Goal: Task Accomplishment & Management: Use online tool/utility

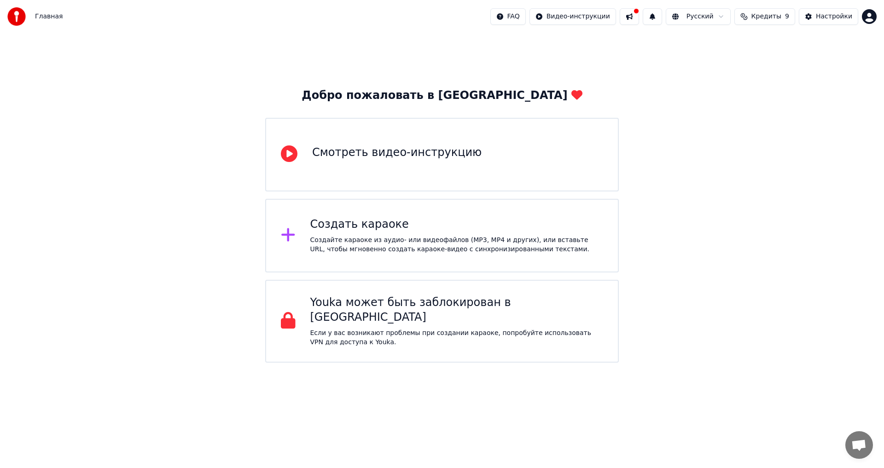
click at [343, 228] on div "Создать караоке" at bounding box center [456, 224] width 293 height 15
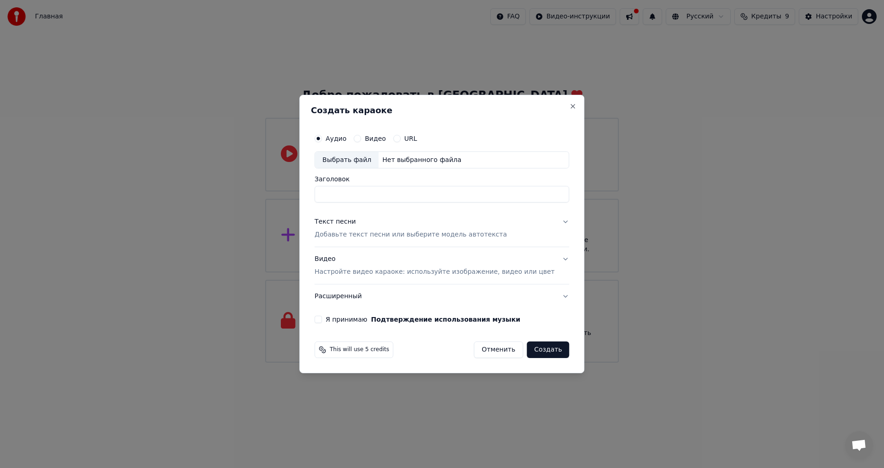
click at [366, 161] on div "Выбрать файл" at bounding box center [347, 160] width 64 height 17
type input "**********"
click at [379, 139] on label "Видео" at bounding box center [375, 138] width 21 height 6
click at [361, 139] on button "Видео" at bounding box center [357, 138] width 7 height 7
click at [337, 137] on div "Аудио" at bounding box center [330, 138] width 32 height 7
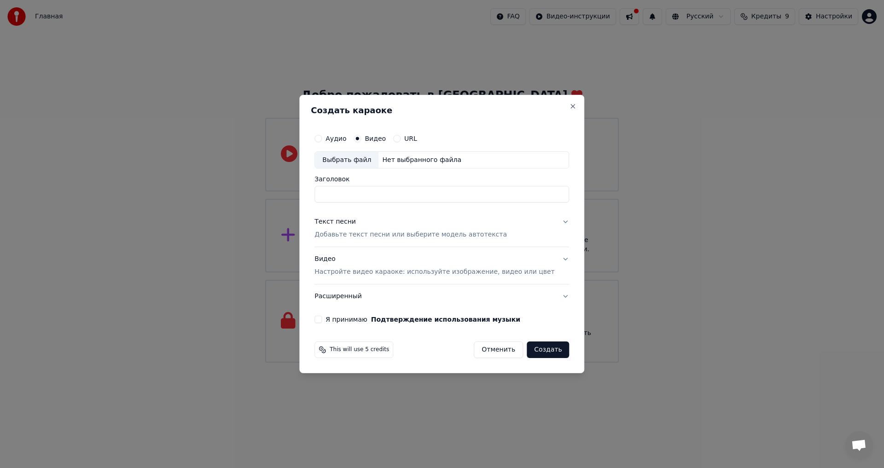
click at [341, 141] on label "Аудио" at bounding box center [335, 138] width 21 height 6
click at [322, 141] on button "Аудио" at bounding box center [317, 138] width 7 height 7
click at [377, 160] on div "Выбрать файл" at bounding box center [347, 160] width 64 height 17
type input "**********"
click at [354, 235] on p "Добавьте текст песни или выберите модель автотекста" at bounding box center [410, 235] width 192 height 9
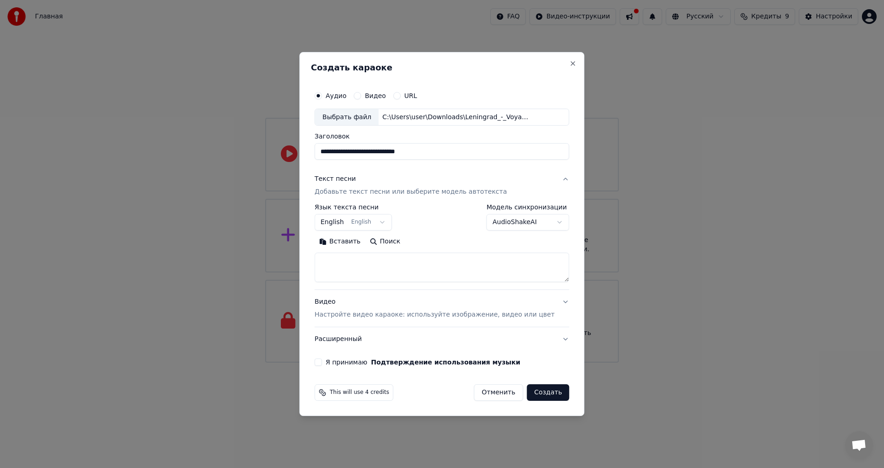
click at [392, 222] on button "English English" at bounding box center [352, 223] width 77 height 17
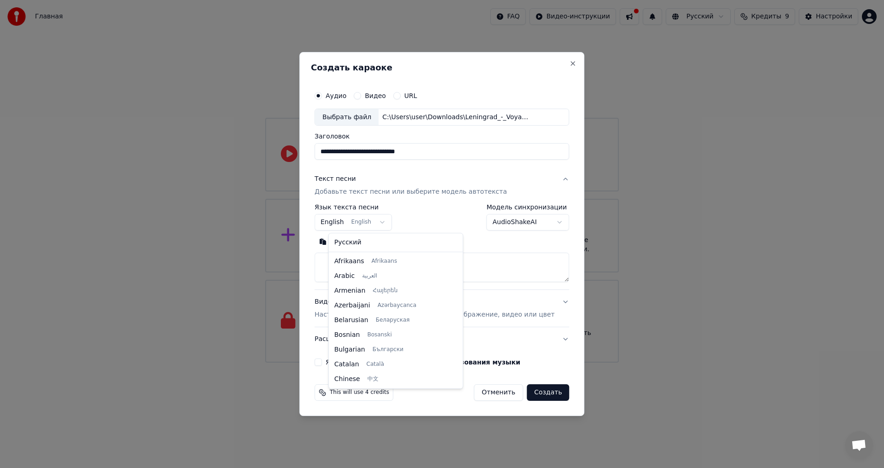
scroll to position [74, 0]
select select "**"
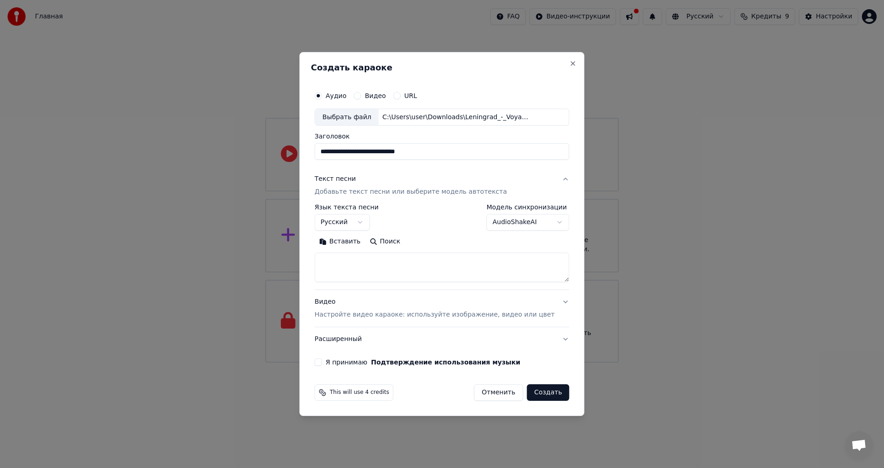
click at [343, 242] on button "Вставить" at bounding box center [339, 242] width 51 height 15
type textarea "******"
drag, startPoint x: 365, startPoint y: 267, endPoint x: 279, endPoint y: 257, distance: 87.2
click at [279, 257] on body "**********" at bounding box center [442, 181] width 884 height 363
click at [404, 242] on button "Очистить" at bounding box center [380, 242] width 52 height 15
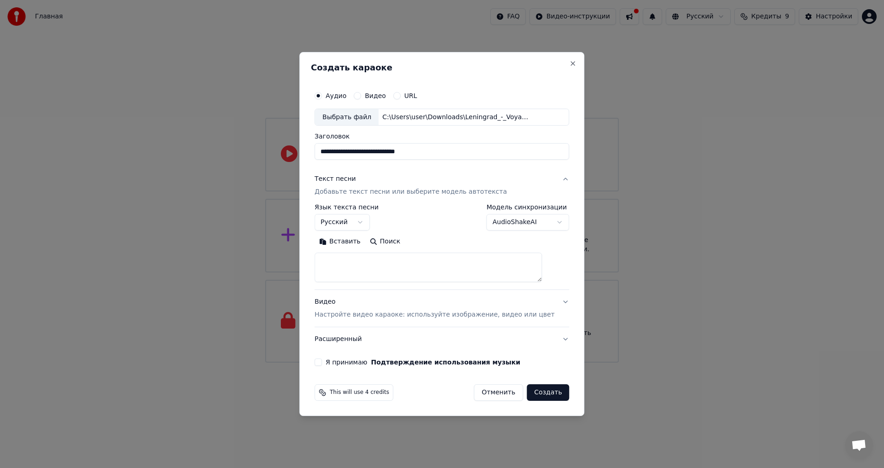
click at [349, 263] on textarea at bounding box center [427, 267] width 227 height 29
click at [355, 242] on button "Вставить" at bounding box center [339, 242] width 51 height 15
click at [455, 316] on p "Настройте видео караоке: используйте изображение, видео или цвет" at bounding box center [434, 314] width 240 height 9
type textarea "**********"
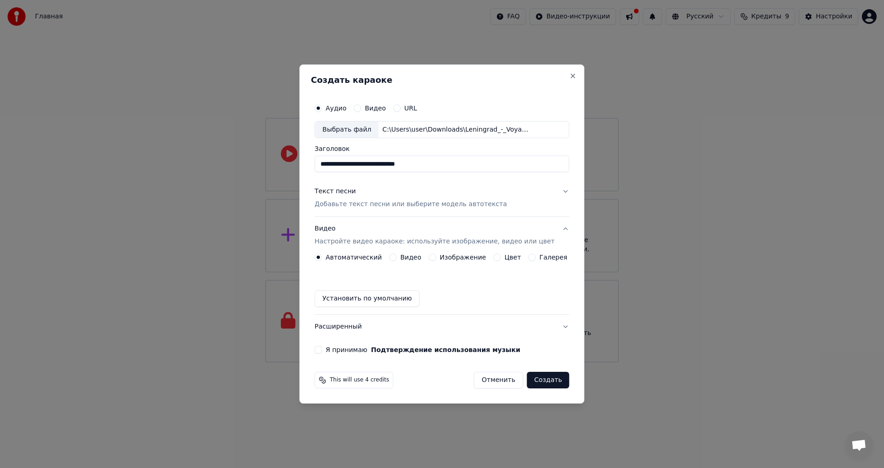
click at [469, 261] on label "Изображение" at bounding box center [463, 257] width 46 height 6
click at [436, 261] on button "Изображение" at bounding box center [432, 257] width 7 height 7
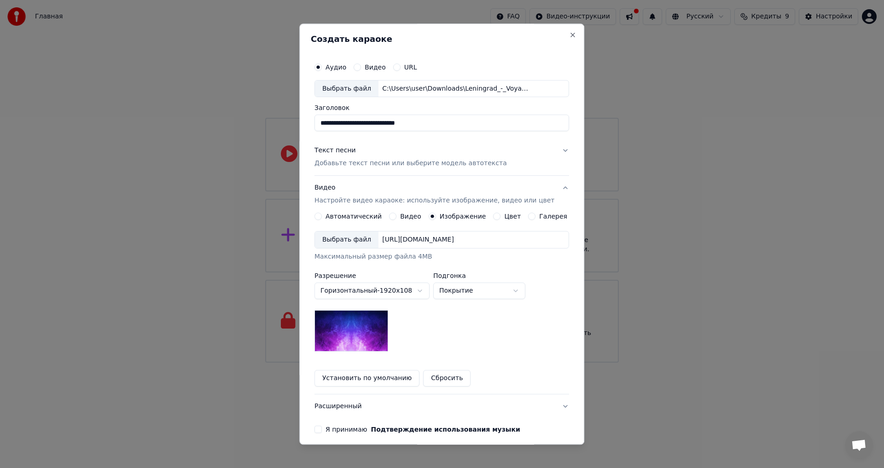
click at [350, 240] on div "Выбрать файл" at bounding box center [347, 240] width 64 height 17
click at [500, 292] on body "**********" at bounding box center [442, 181] width 884 height 363
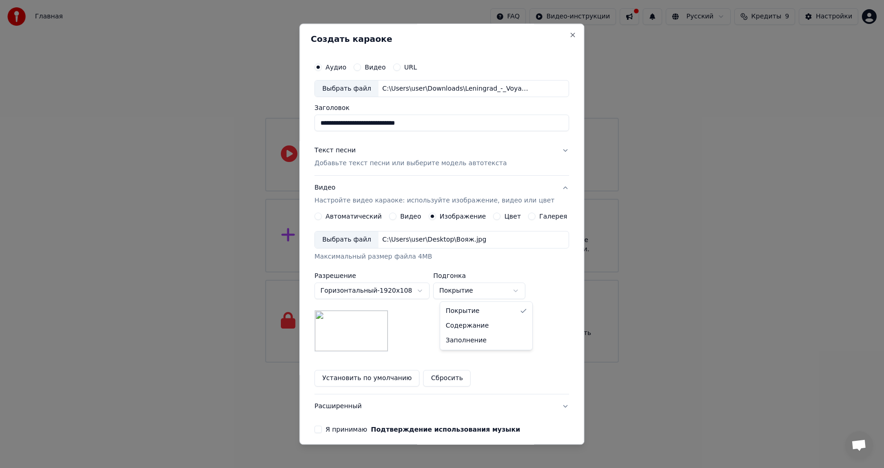
click at [501, 291] on body "**********" at bounding box center [442, 181] width 884 height 363
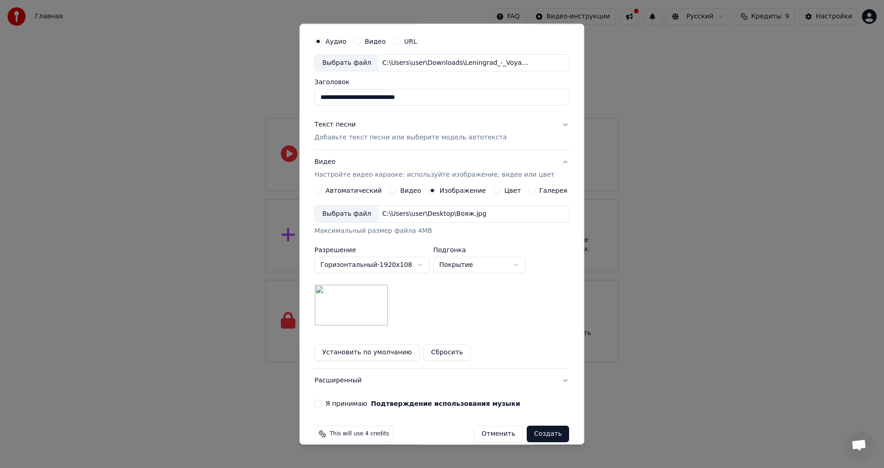
scroll to position [39, 0]
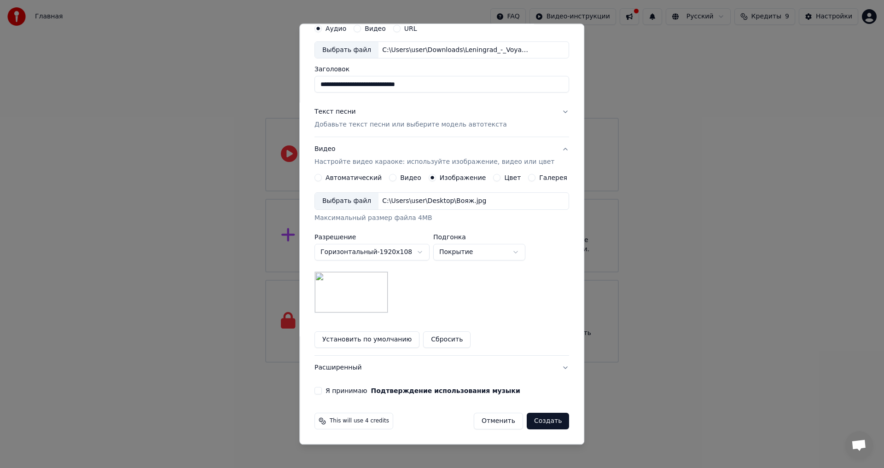
click at [339, 393] on label "Я принимаю Подтверждение использования музыки" at bounding box center [422, 391] width 195 height 6
click at [322, 393] on button "Я принимаю Подтверждение использования музыки" at bounding box center [317, 391] width 7 height 7
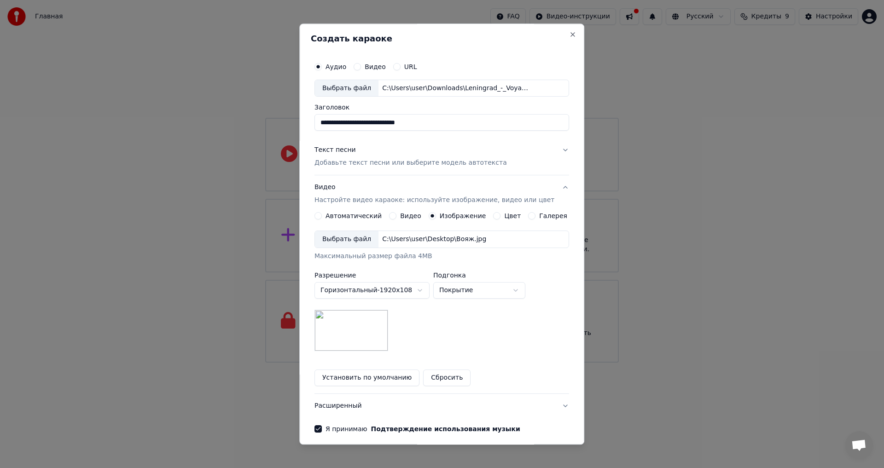
scroll to position [0, 0]
click at [552, 150] on button "Текст песни Добавьте текст песни или выберите модель автотекста" at bounding box center [441, 157] width 255 height 37
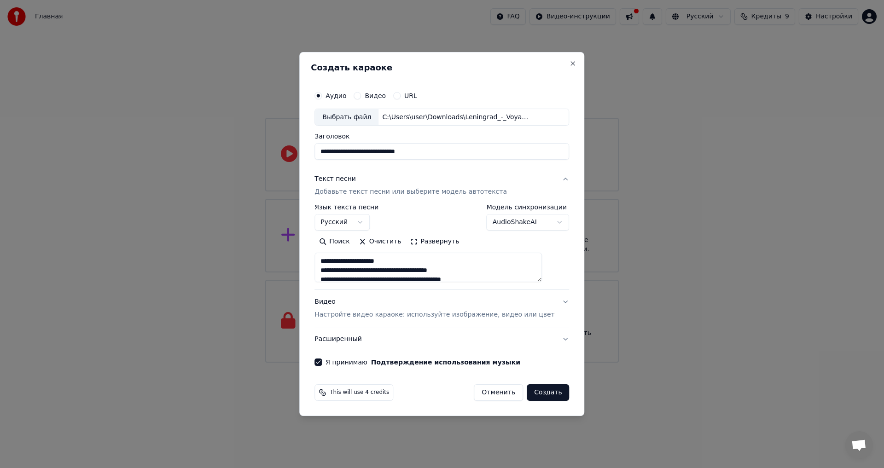
click at [551, 179] on button "Текст песни Добавьте текст песни или выберите модель автотекста" at bounding box center [441, 186] width 255 height 37
type textarea "**********"
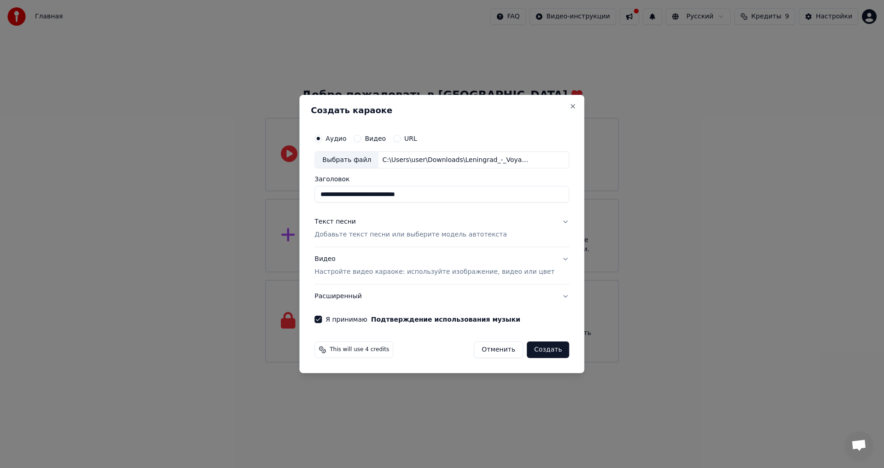
click at [549, 223] on button "Текст песни Добавьте текст песни или выберите модель автотекста" at bounding box center [441, 228] width 255 height 37
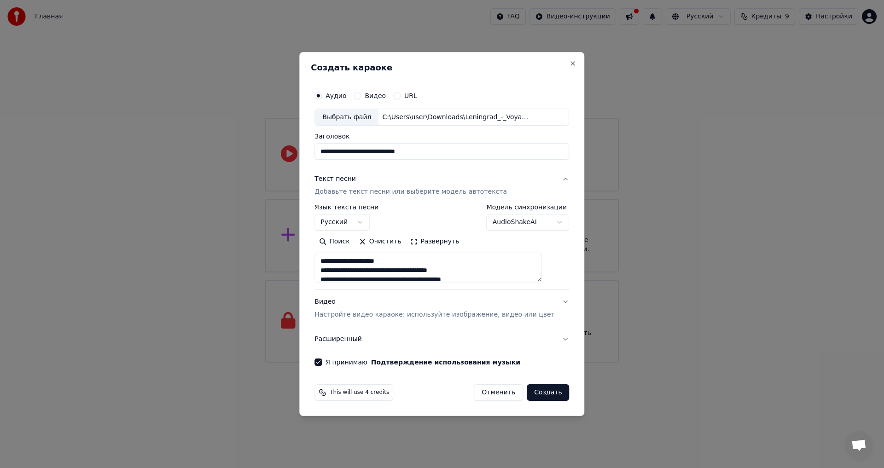
drag, startPoint x: 453, startPoint y: 150, endPoint x: 314, endPoint y: 148, distance: 138.6
click at [314, 148] on div "**********" at bounding box center [441, 234] width 285 height 365
type input "*"
type textarea "**********"
type input "**"
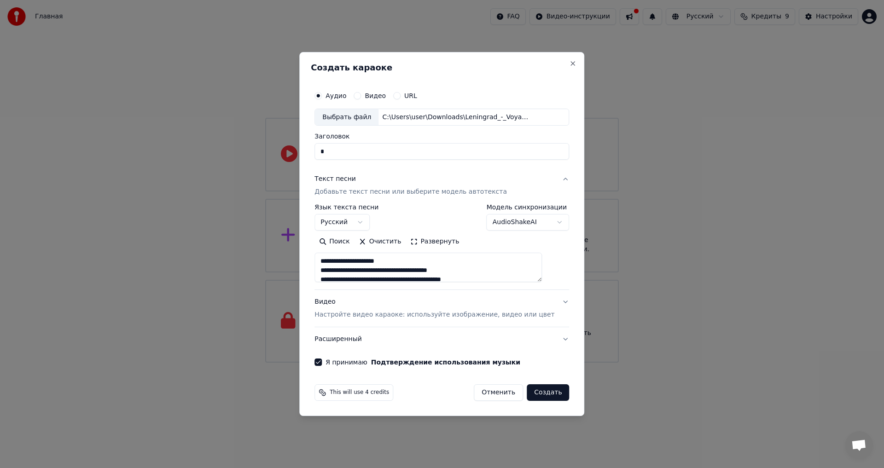
type textarea "**********"
type input "***"
type textarea "**********"
type input "****"
type textarea "**********"
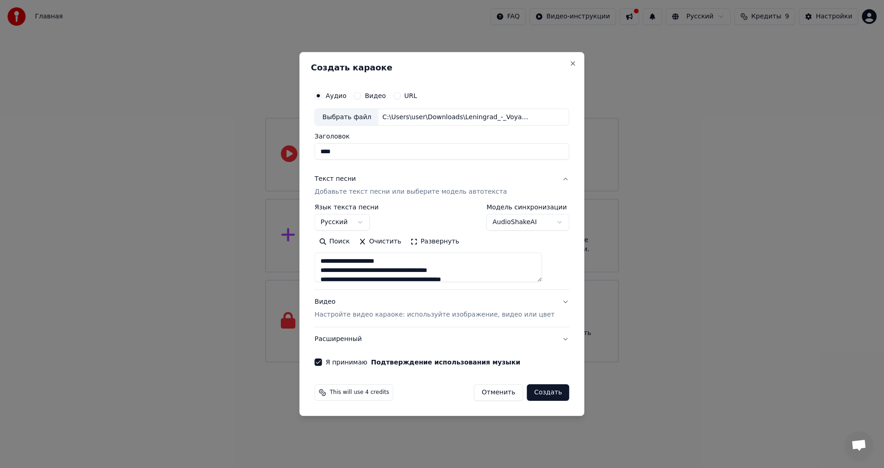
type input "***"
type textarea "**********"
type input "**"
type textarea "**********"
type input "*"
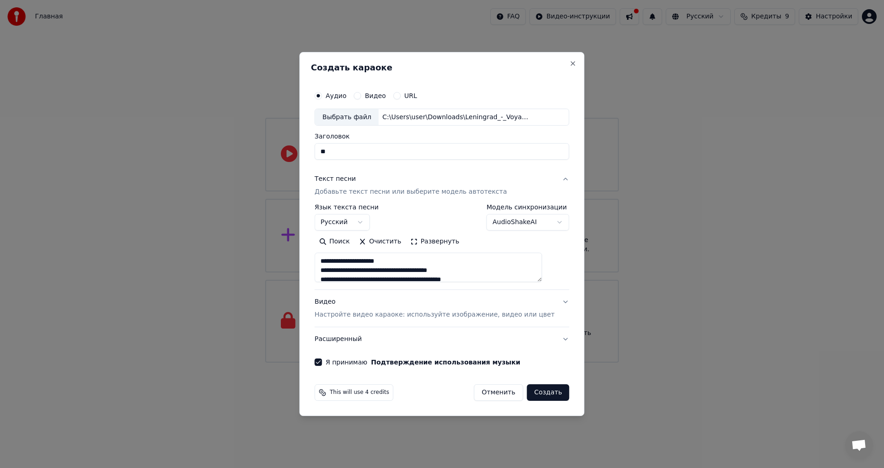
type textarea "**********"
type input "*"
type textarea "**********"
type input "**"
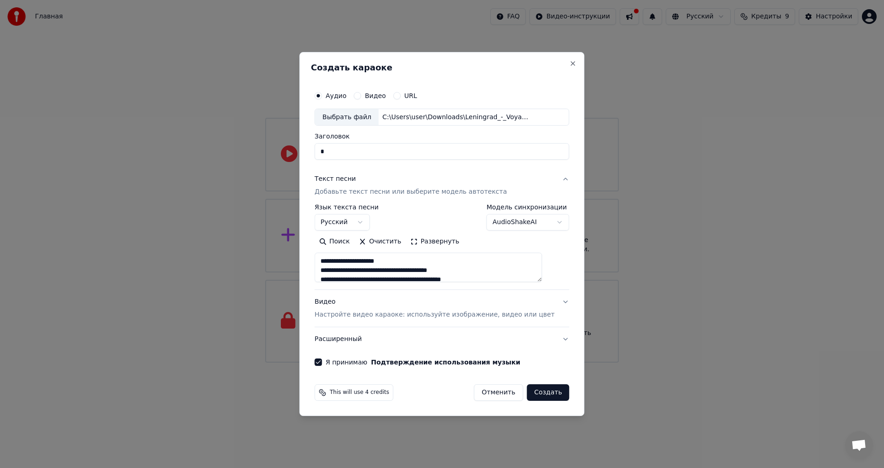
type textarea "**********"
type input "***"
type textarea "**********"
type input "****"
type textarea "**********"
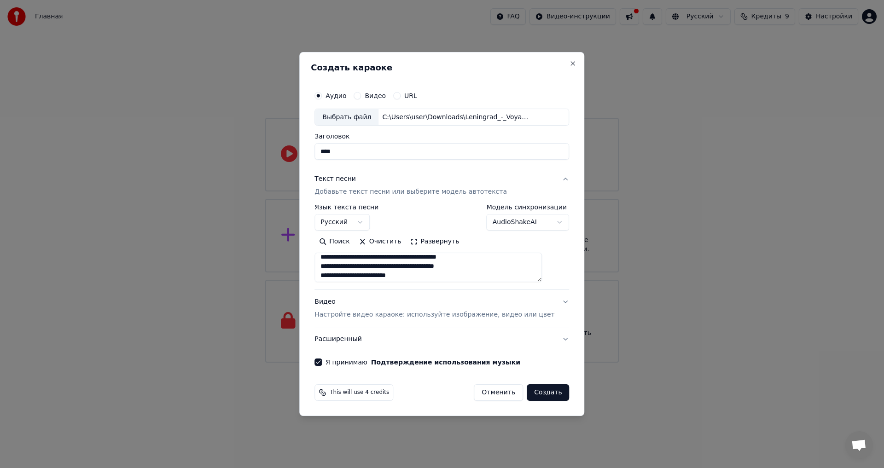
scroll to position [92, 0]
type input "****"
click at [549, 395] on button "Создать" at bounding box center [548, 392] width 42 height 17
type textarea "**********"
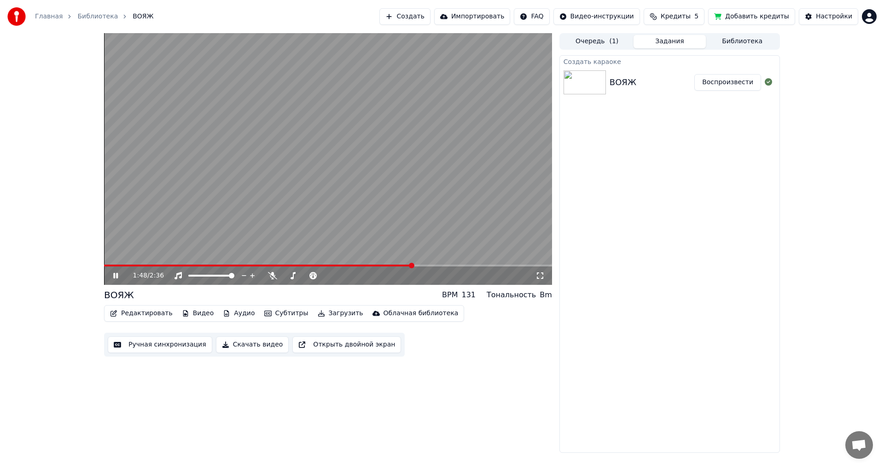
click at [141, 313] on button "Редактировать" at bounding box center [141, 313] width 70 height 13
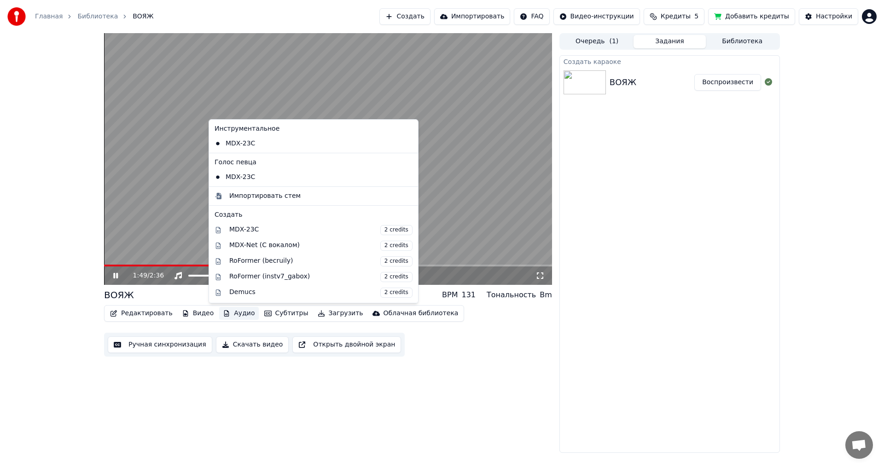
click at [709, 305] on div "Создать караоке ВОЯЖ Воспроизвести" at bounding box center [669, 254] width 221 height 398
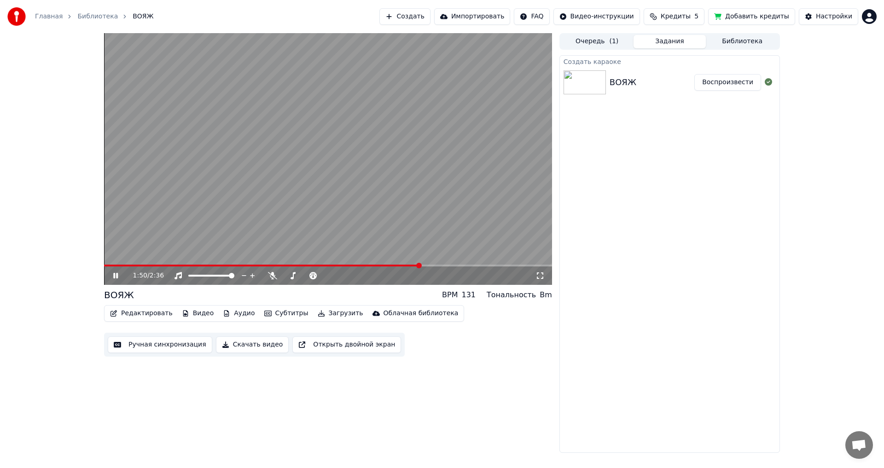
click at [217, 155] on video at bounding box center [328, 159] width 448 height 252
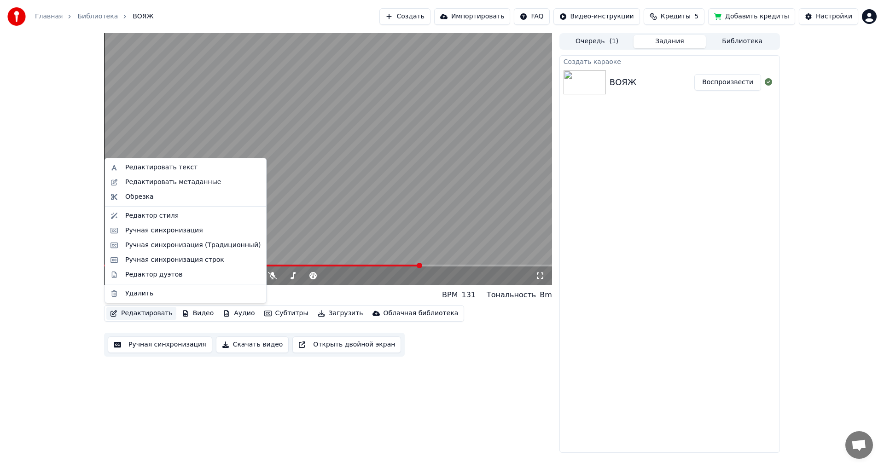
click at [142, 317] on button "Редактировать" at bounding box center [141, 313] width 70 height 13
click at [165, 169] on div "Редактировать текст" at bounding box center [161, 167] width 72 height 9
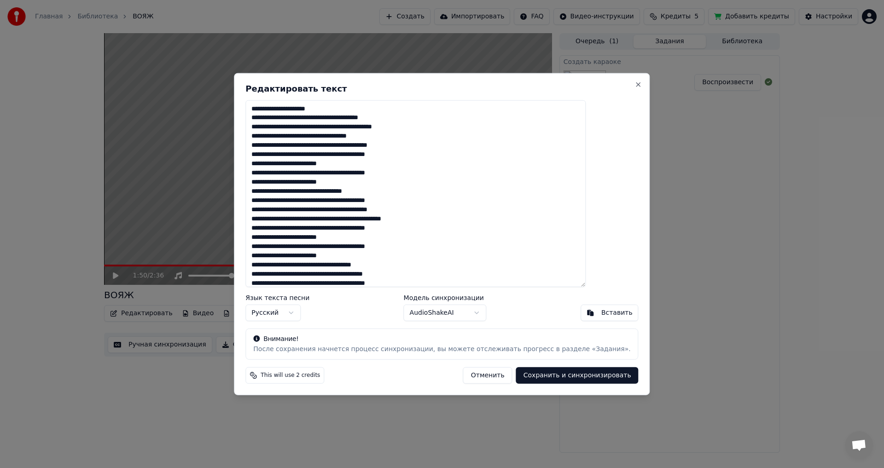
click at [383, 221] on textarea at bounding box center [415, 193] width 340 height 187
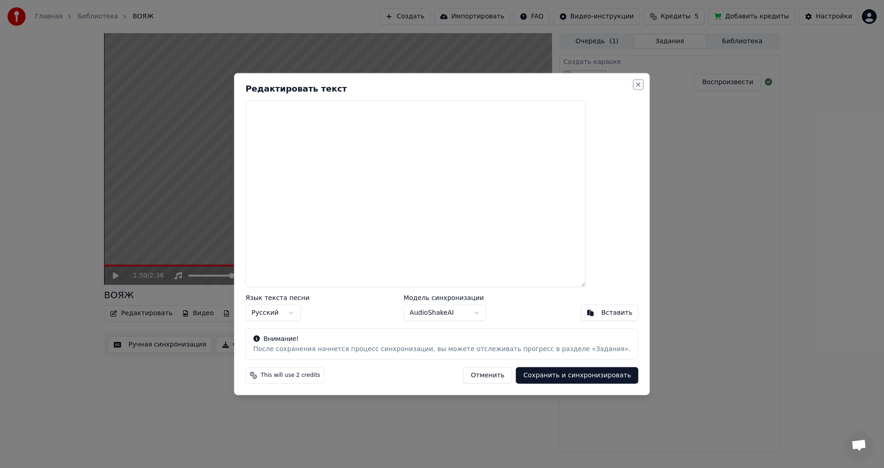
click at [635, 81] on button "Close" at bounding box center [638, 84] width 7 height 7
type textarea "**********"
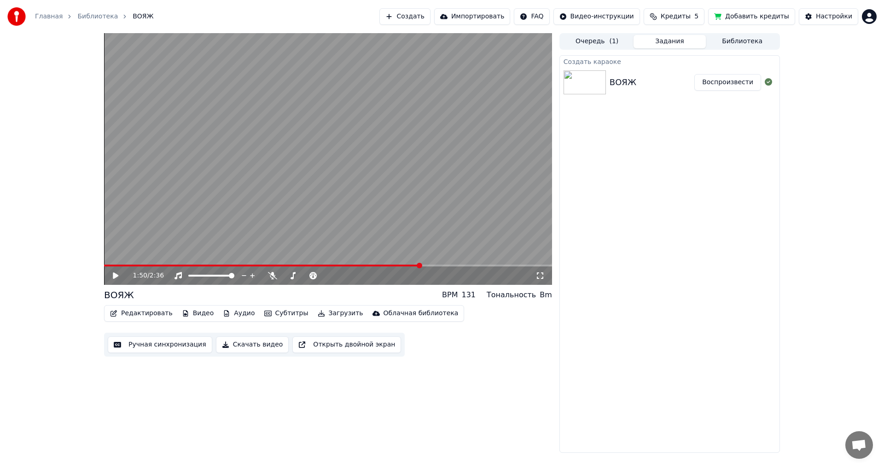
click at [113, 274] on icon at bounding box center [116, 276] width 6 height 6
click at [113, 274] on icon at bounding box center [122, 275] width 22 height 7
click at [140, 311] on button "Редактировать" at bounding box center [141, 313] width 70 height 13
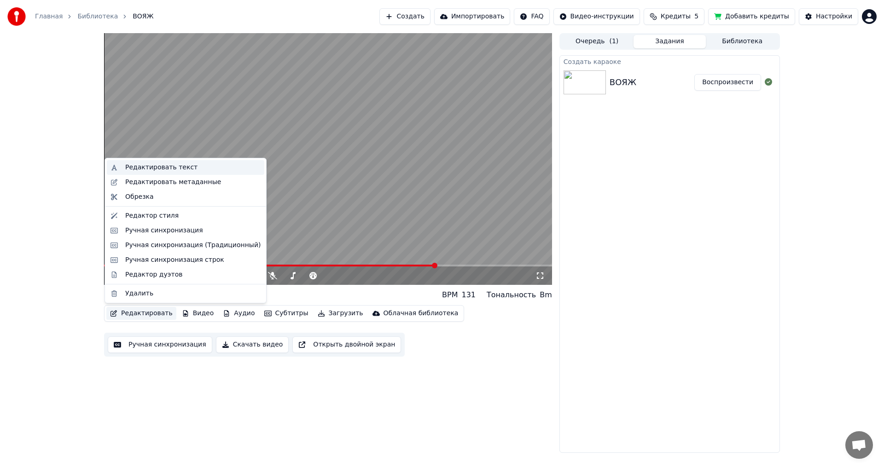
click at [156, 166] on div "Редактировать текст" at bounding box center [161, 167] width 72 height 9
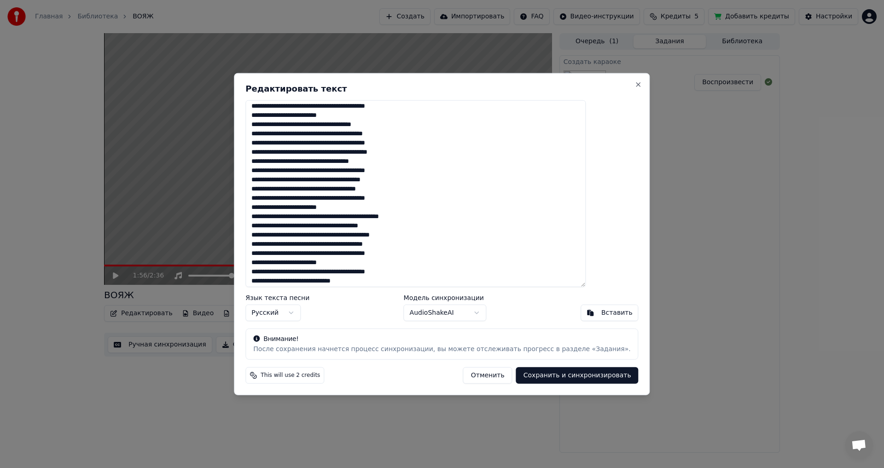
scroll to position [143, 0]
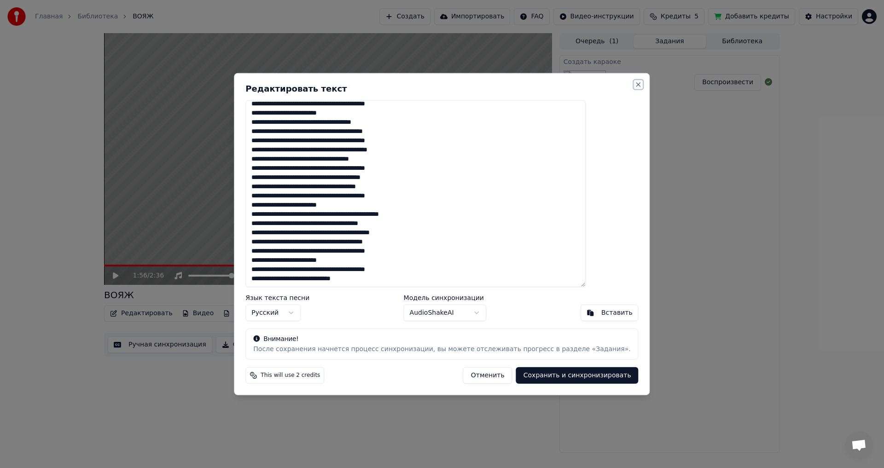
click at [635, 82] on button "Close" at bounding box center [638, 84] width 7 height 7
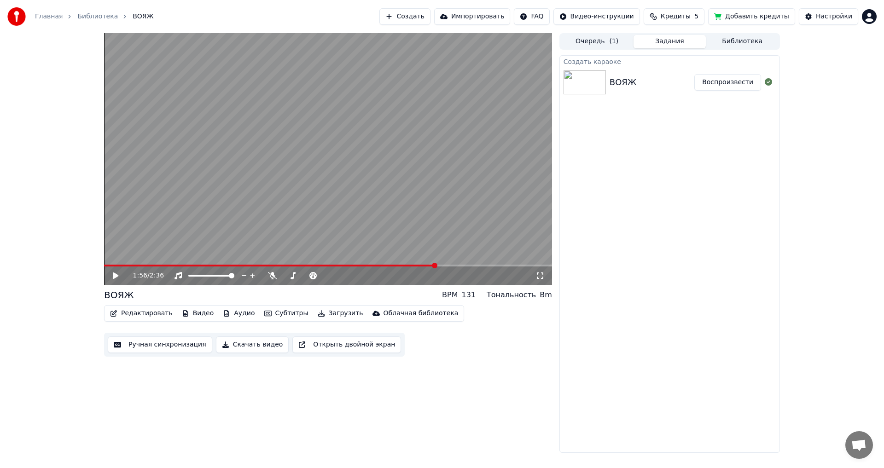
click at [430, 14] on button "Создать" at bounding box center [404, 16] width 51 height 17
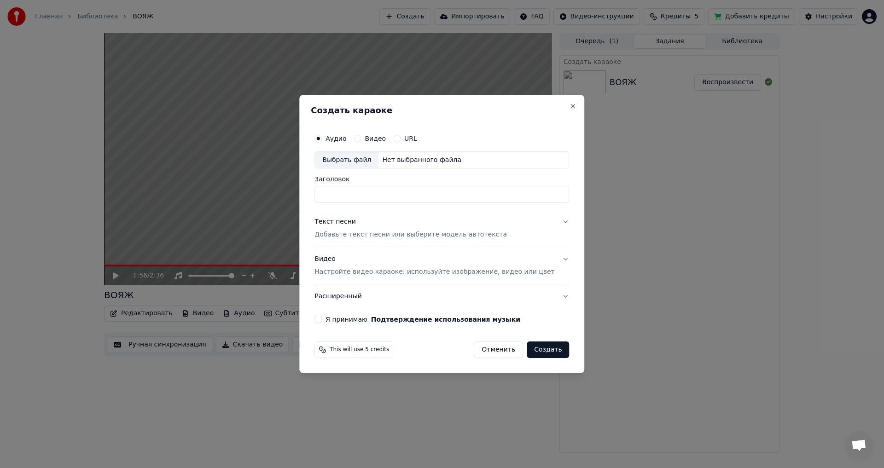
click at [378, 161] on div "Выбрать файл" at bounding box center [347, 160] width 64 height 17
type input "**********"
click at [552, 261] on button "Видео Настройте видео караоке: используйте изображение, видео или цвет" at bounding box center [441, 266] width 255 height 37
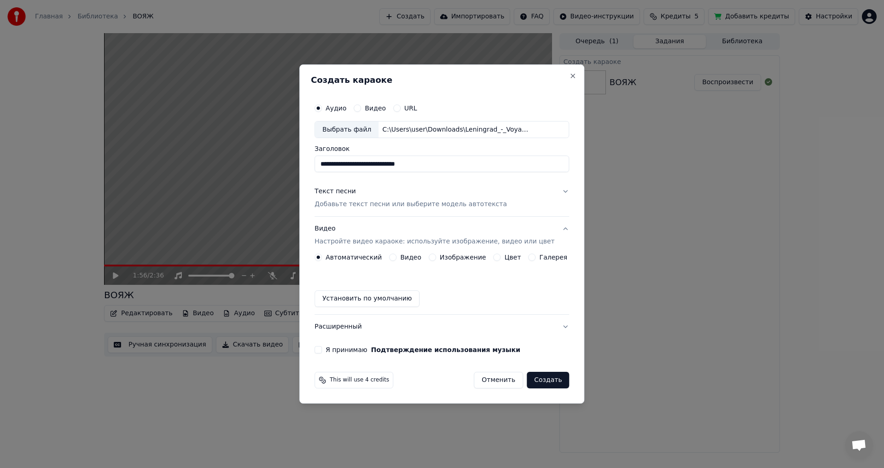
click at [436, 257] on button "Изображение" at bounding box center [432, 257] width 7 height 7
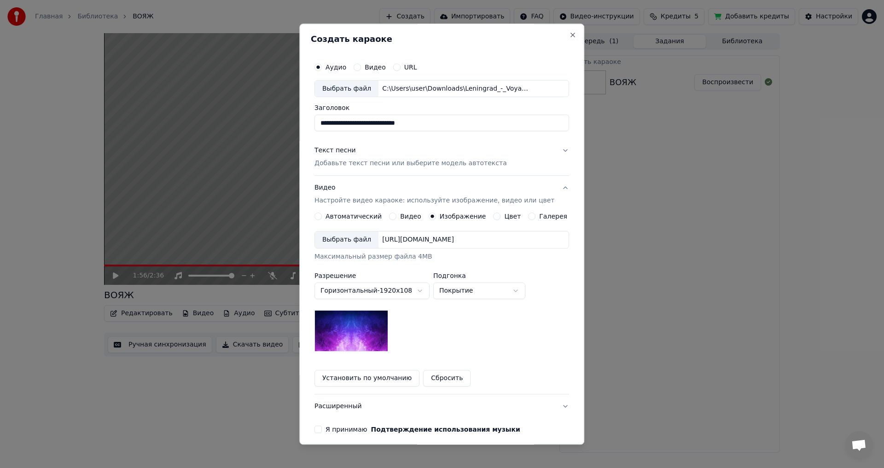
click at [367, 240] on div "Выбрать файл" at bounding box center [347, 240] width 64 height 17
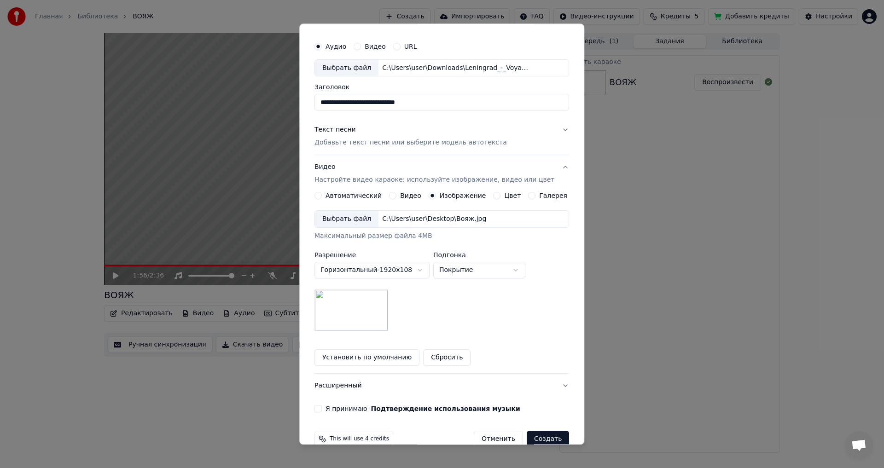
scroll to position [39, 0]
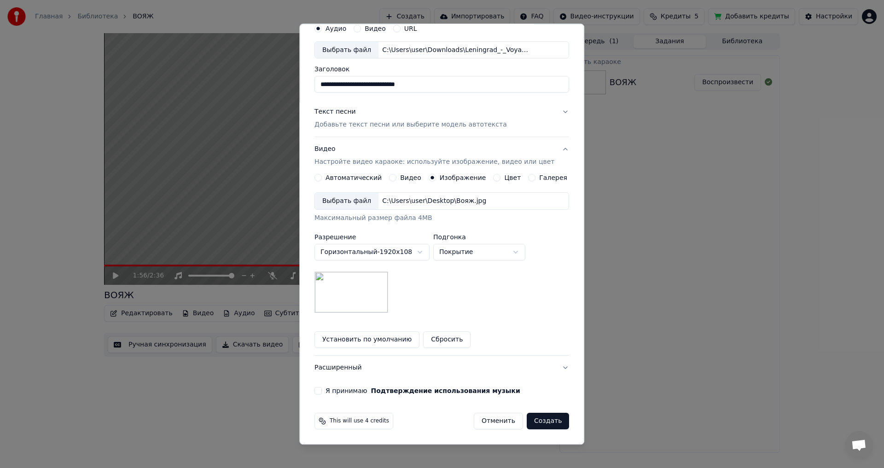
click at [356, 393] on label "Я принимаю Подтверждение использования музыки" at bounding box center [422, 391] width 195 height 6
click at [322, 393] on button "Я принимаю Подтверждение использования музыки" at bounding box center [317, 391] width 7 height 7
click at [540, 419] on button "Создать" at bounding box center [548, 421] width 42 height 17
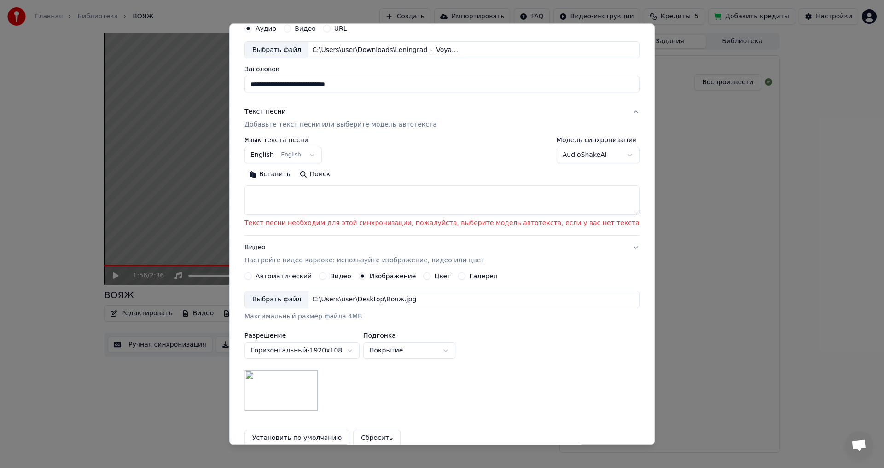
scroll to position [0, 0]
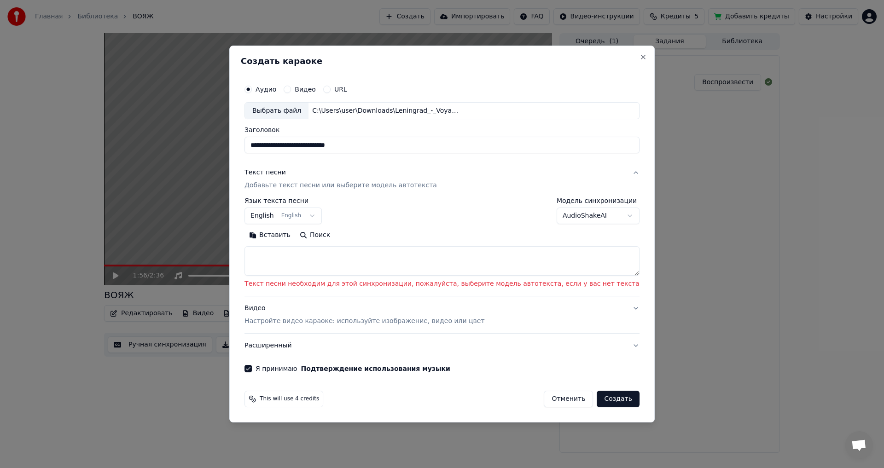
click at [592, 216] on body "**********" at bounding box center [442, 234] width 884 height 468
click at [286, 174] on div "Текст песни" at bounding box center [264, 172] width 41 height 9
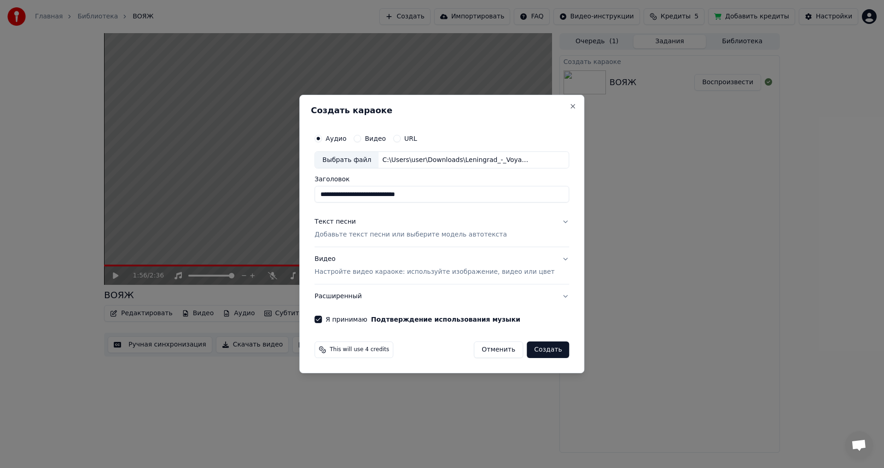
click at [554, 225] on button "Текст песни Добавьте текст песни или выберите модель автотекста" at bounding box center [441, 228] width 255 height 37
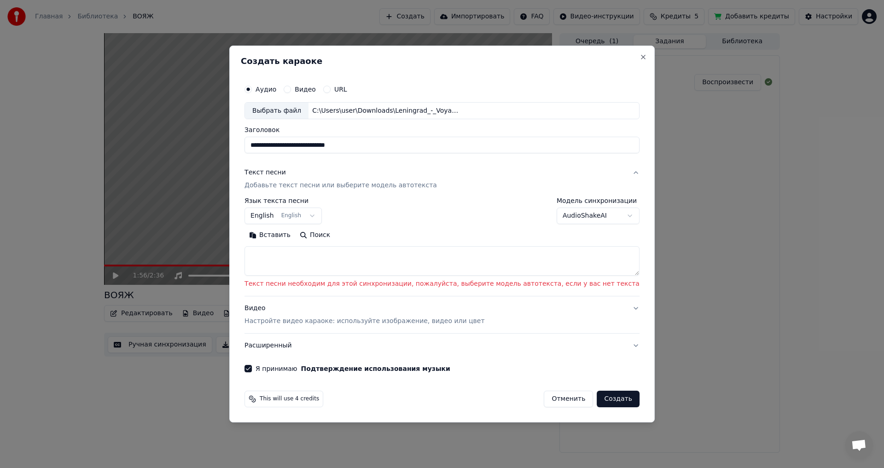
click at [577, 216] on button "AudioShakeAI" at bounding box center [598, 216] width 83 height 17
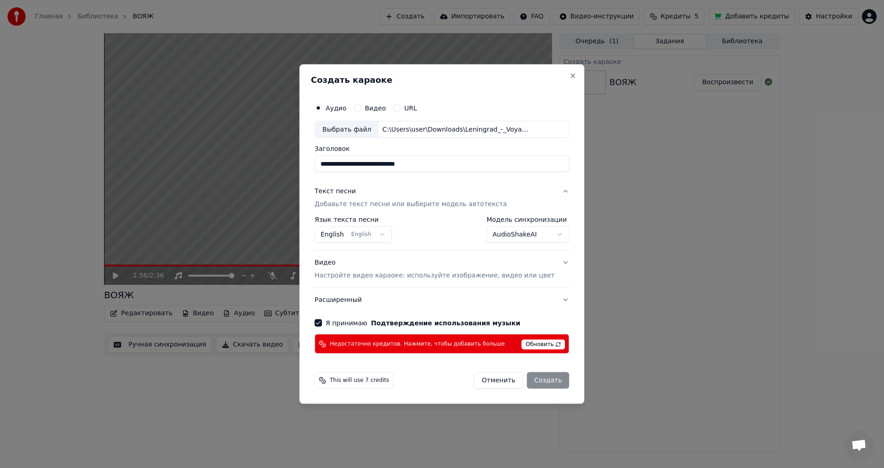
click at [537, 235] on body "**********" at bounding box center [442, 234] width 884 height 468
click at [531, 235] on button "MusicAI" at bounding box center [528, 234] width 83 height 17
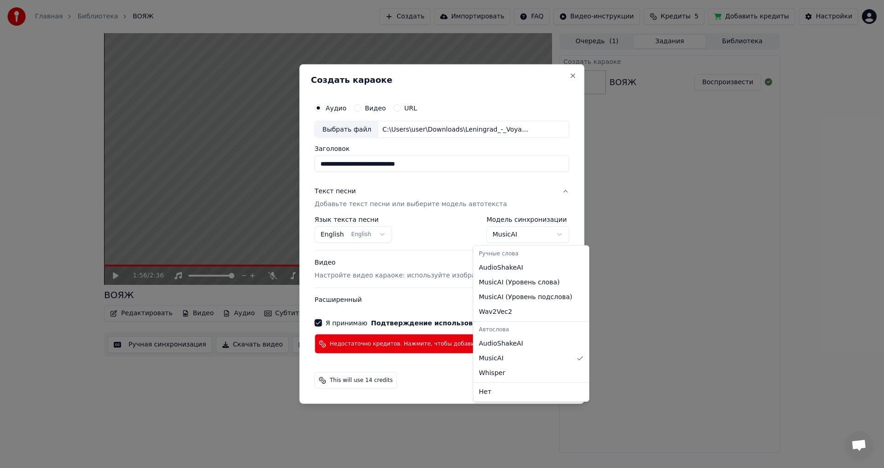
click at [562, 75] on body "**********" at bounding box center [442, 234] width 884 height 468
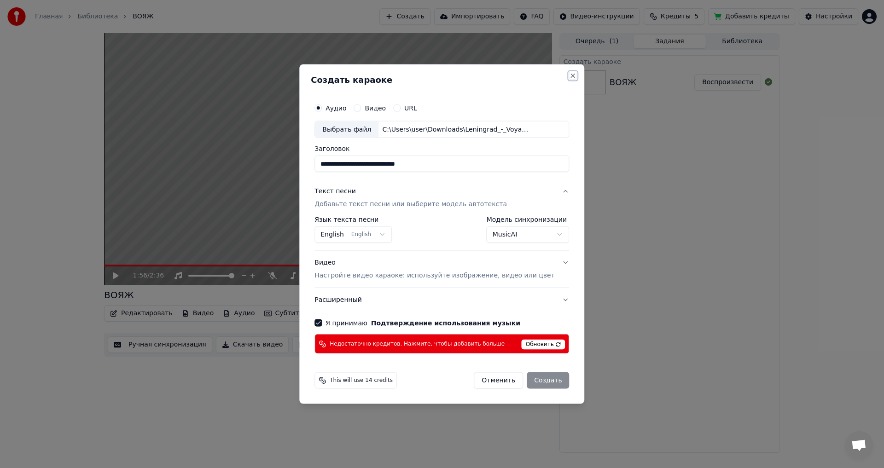
click at [569, 77] on button "Close" at bounding box center [572, 75] width 7 height 7
select select "**********"
select select
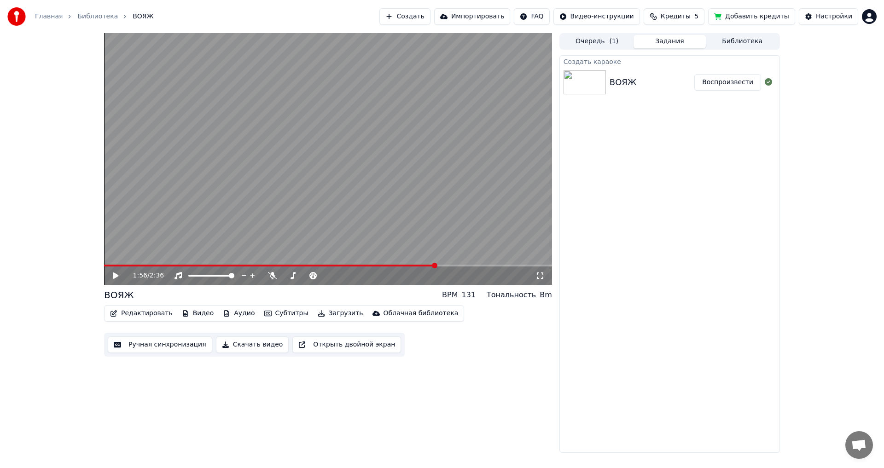
click at [162, 348] on button "Ручная синхронизация" at bounding box center [160, 345] width 104 height 17
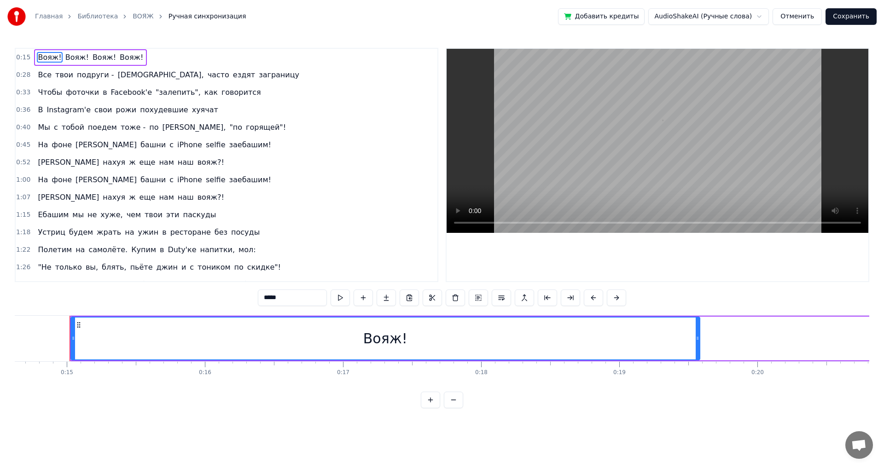
scroll to position [0, 2028]
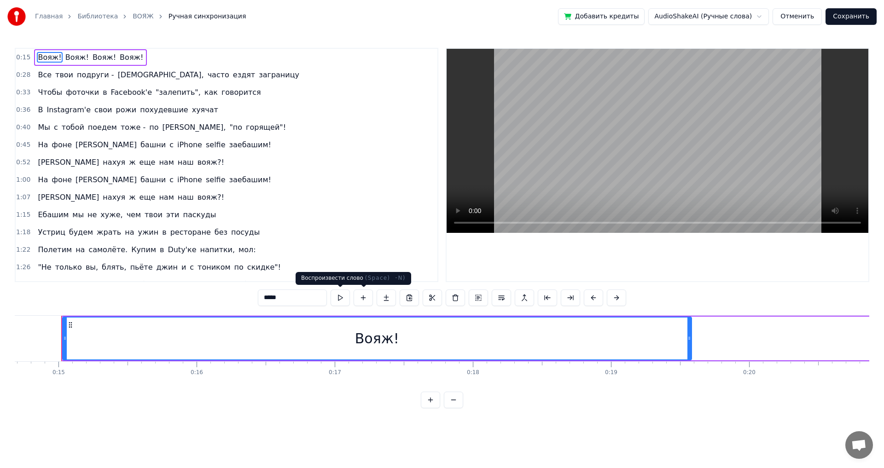
click at [342, 297] on button at bounding box center [340, 298] width 19 height 17
drag, startPoint x: 331, startPoint y: 343, endPoint x: 178, endPoint y: 337, distance: 152.5
click at [178, 337] on div "Вояж!" at bounding box center [377, 339] width 628 height 42
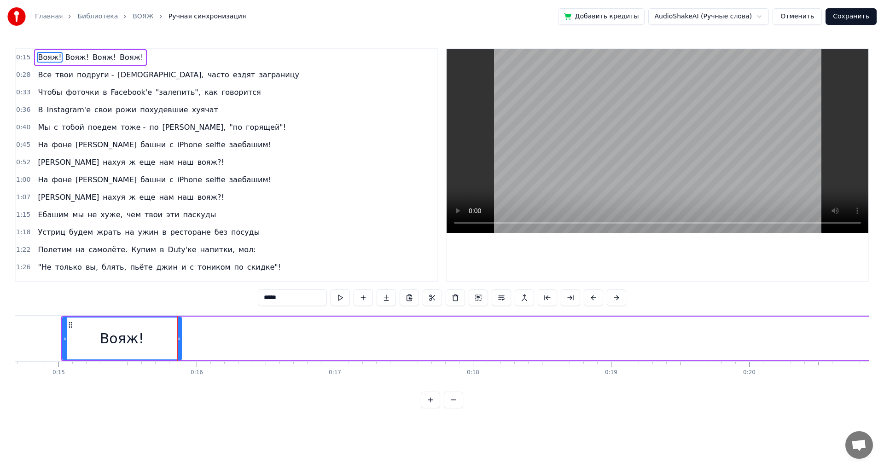
drag, startPoint x: 689, startPoint y: 341, endPoint x: 179, endPoint y: 337, distance: 510.1
click at [179, 337] on icon at bounding box center [179, 338] width 4 height 7
click at [326, 298] on button at bounding box center [328, 298] width 19 height 17
click at [62, 339] on div "Вояж!" at bounding box center [122, 339] width 120 height 44
drag, startPoint x: 64, startPoint y: 338, endPoint x: 12, endPoint y: 337, distance: 51.6
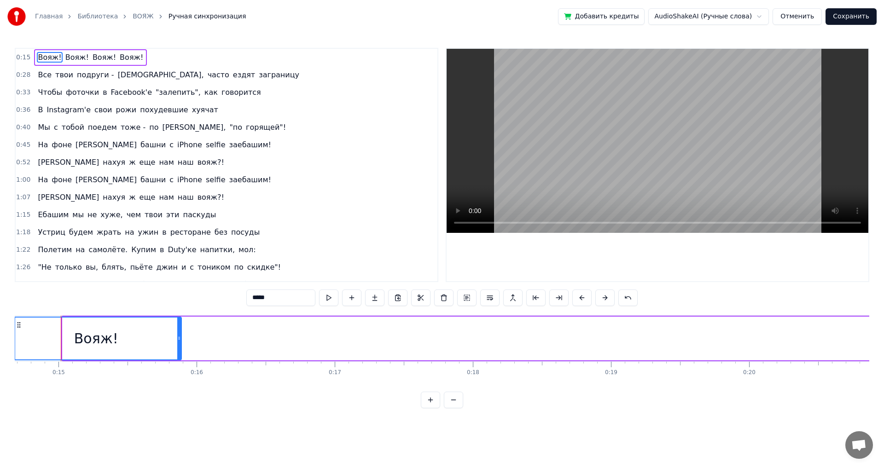
click at [12, 337] on div "Главная Библиотека ВОЯЖ Ручная синхронизация Добавить кредиты AudioShakeAI (Руч…" at bounding box center [442, 204] width 884 height 408
click at [328, 297] on button at bounding box center [328, 298] width 19 height 17
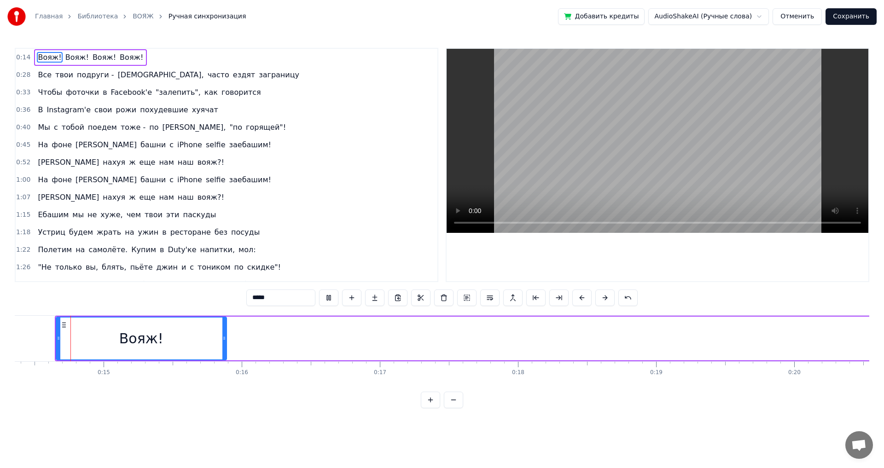
scroll to position [0, 1976]
drag, startPoint x: 230, startPoint y: 338, endPoint x: 250, endPoint y: 337, distance: 20.3
click at [250, 337] on icon at bounding box center [251, 338] width 4 height 7
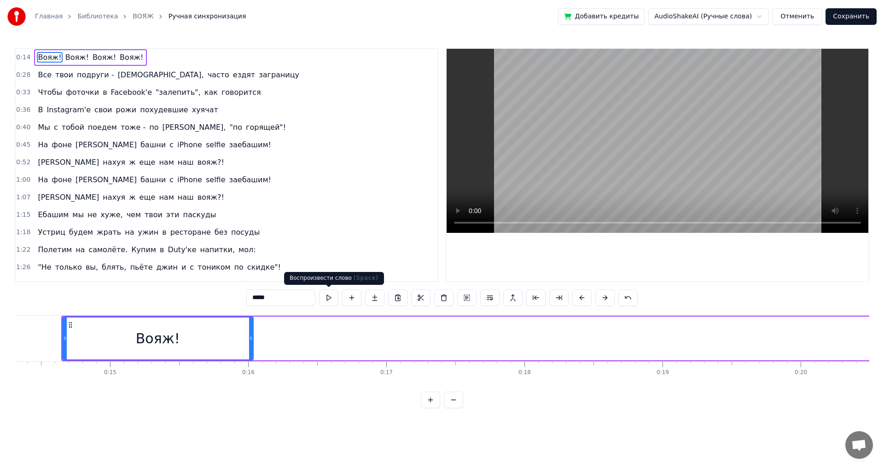
click at [330, 299] on button at bounding box center [328, 298] width 19 height 17
click at [69, 56] on span "Вояж!" at bounding box center [76, 57] width 25 height 11
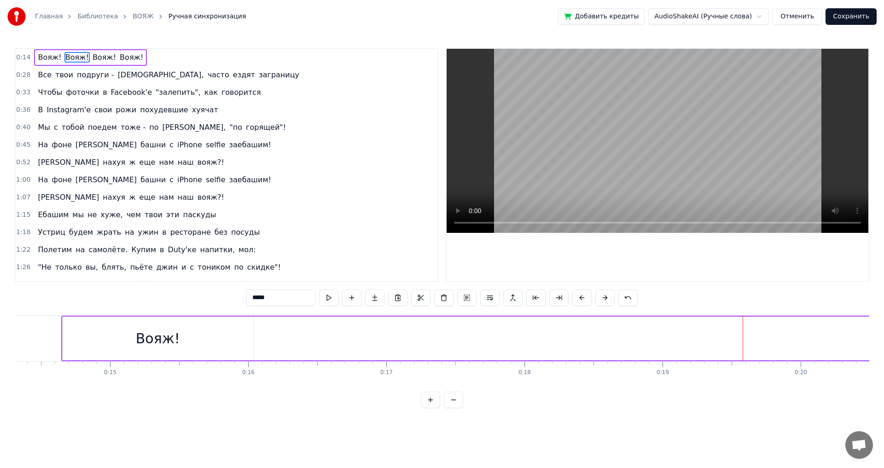
click at [456, 407] on button at bounding box center [453, 400] width 19 height 17
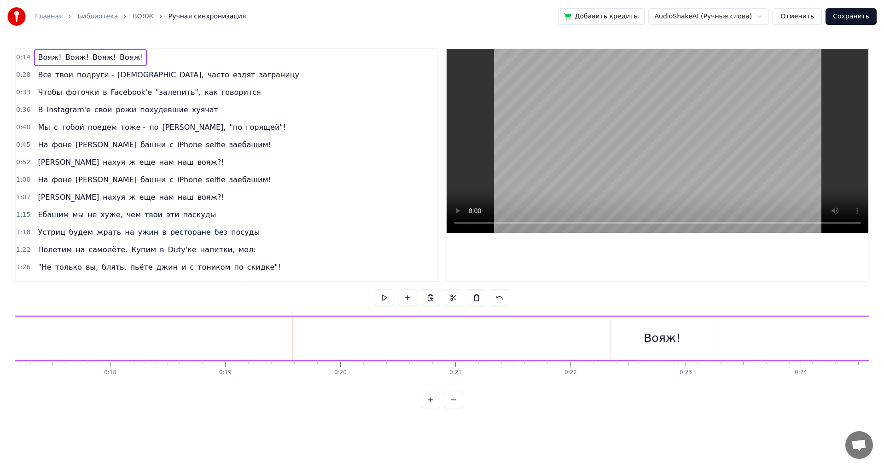
click at [163, 334] on div "Вояж! Вояж! Вояж! Вояж!" at bounding box center [508, 339] width 1568 height 46
click at [43, 55] on span "Вояж!" at bounding box center [49, 57] width 25 height 11
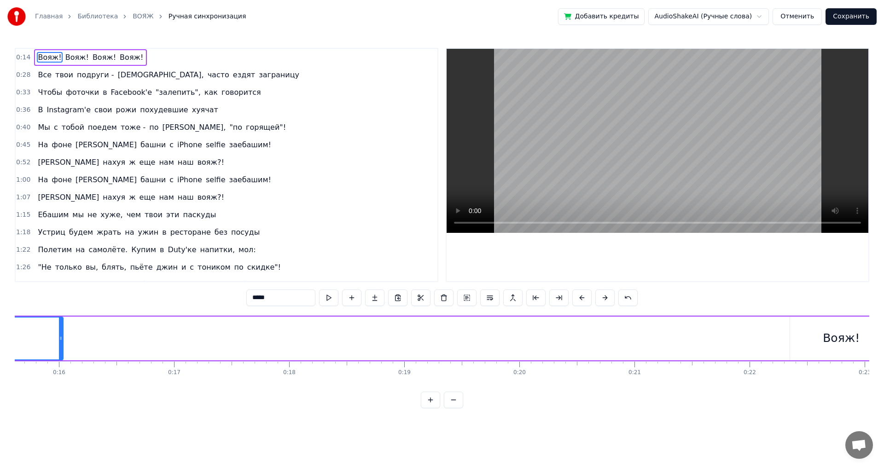
scroll to position [0, 1639]
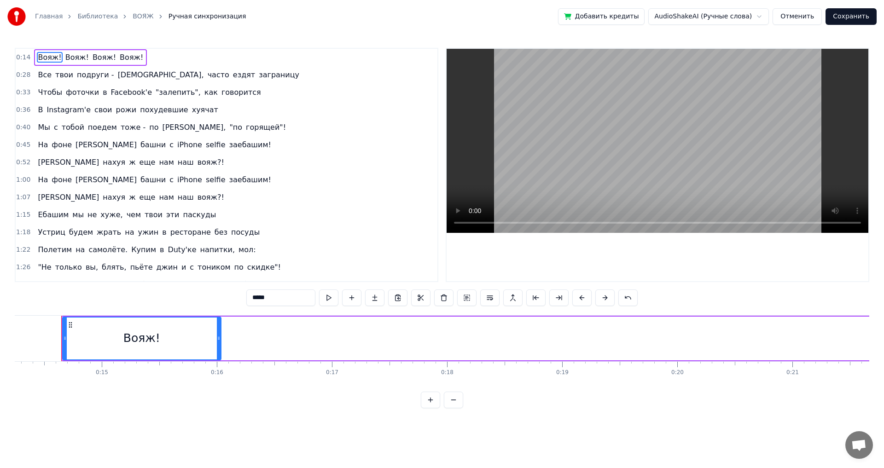
click at [68, 56] on span "Вояж!" at bounding box center [76, 57] width 25 height 11
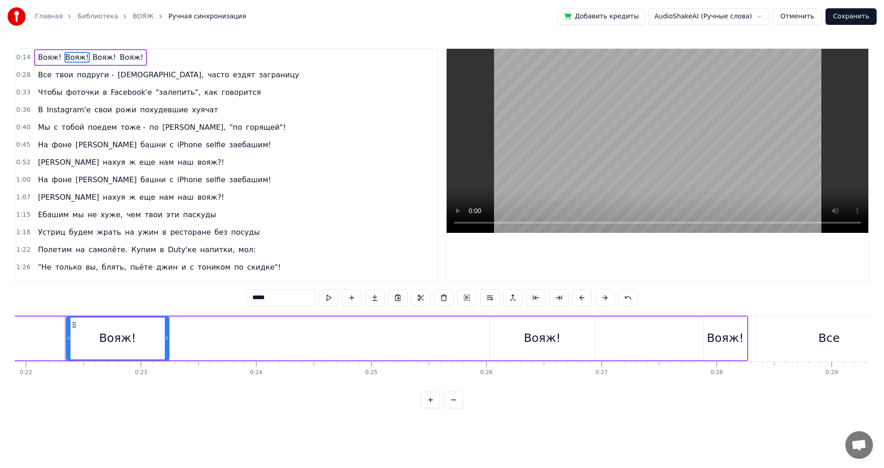
scroll to position [0, 2525]
drag, startPoint x: 77, startPoint y: 343, endPoint x: 82, endPoint y: 339, distance: 6.0
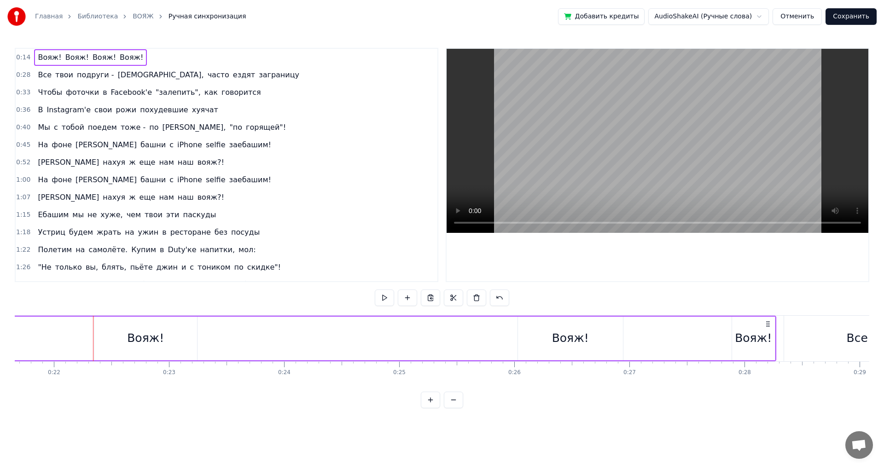
scroll to position [0, 2491]
drag, startPoint x: 148, startPoint y: 342, endPoint x: 78, endPoint y: 334, distance: 70.4
click at [104, 337] on div "Вояж!" at bounding box center [148, 339] width 103 height 44
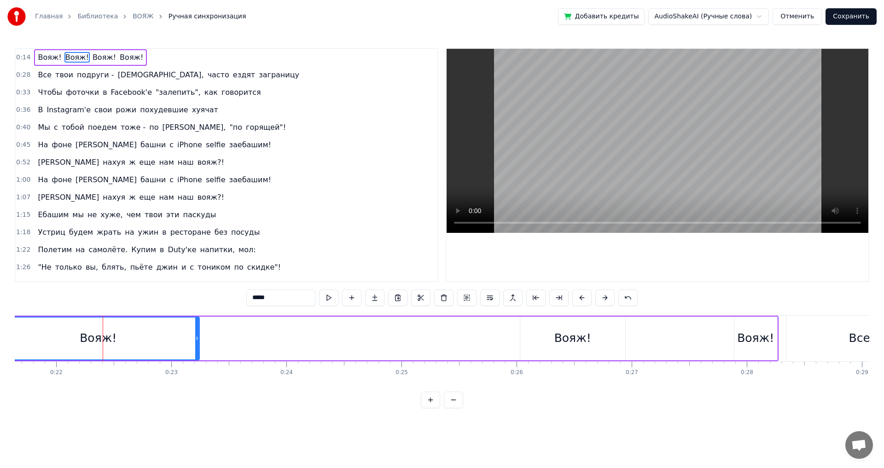
drag, startPoint x: 99, startPoint y: 338, endPoint x: 0, endPoint y: 341, distance: 99.5
click at [0, 341] on div "Главная Библиотека ВОЯЖ Ручная синхронизация Добавить кредиты AudioShakeAI (Руч…" at bounding box center [442, 204] width 884 height 408
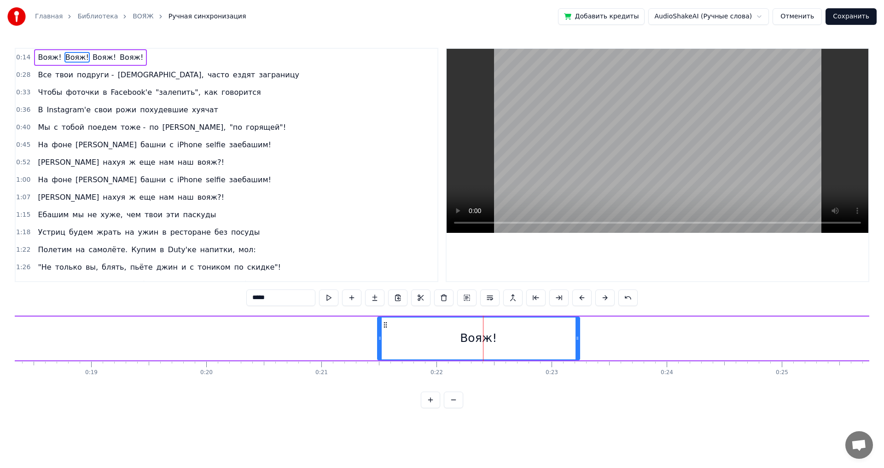
scroll to position [0, 2061]
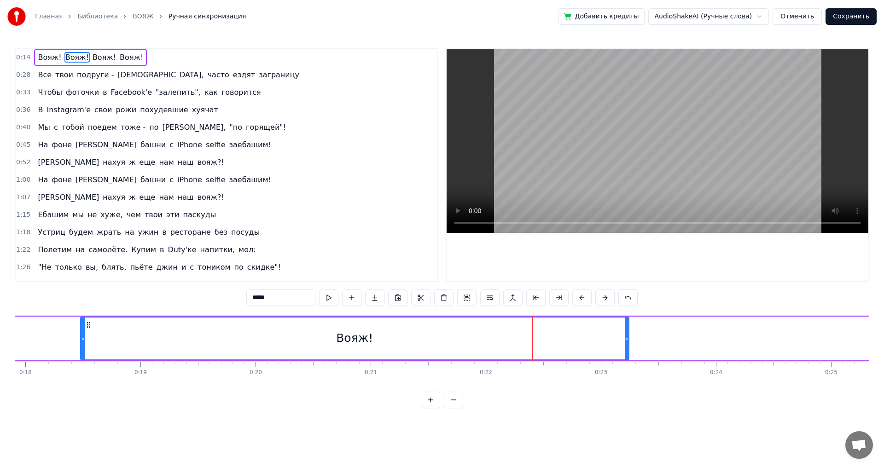
drag, startPoint x: 428, startPoint y: 343, endPoint x: 141, endPoint y: 343, distance: 286.3
click at [82, 329] on div at bounding box center [83, 339] width 4 height 42
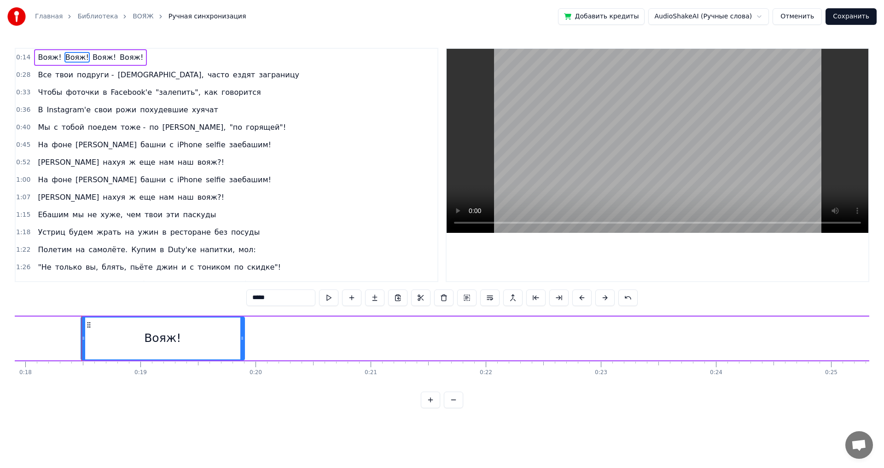
drag, startPoint x: 627, startPoint y: 338, endPoint x: 243, endPoint y: 333, distance: 384.4
click at [243, 333] on div at bounding box center [242, 339] width 4 height 42
click at [333, 296] on button at bounding box center [328, 298] width 19 height 17
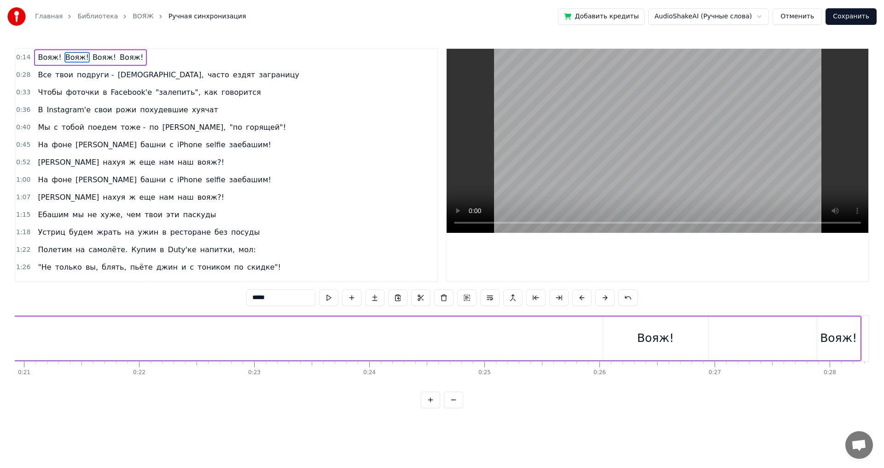
scroll to position [0, 2398]
click at [97, 57] on span "Вояж!" at bounding box center [104, 57] width 25 height 11
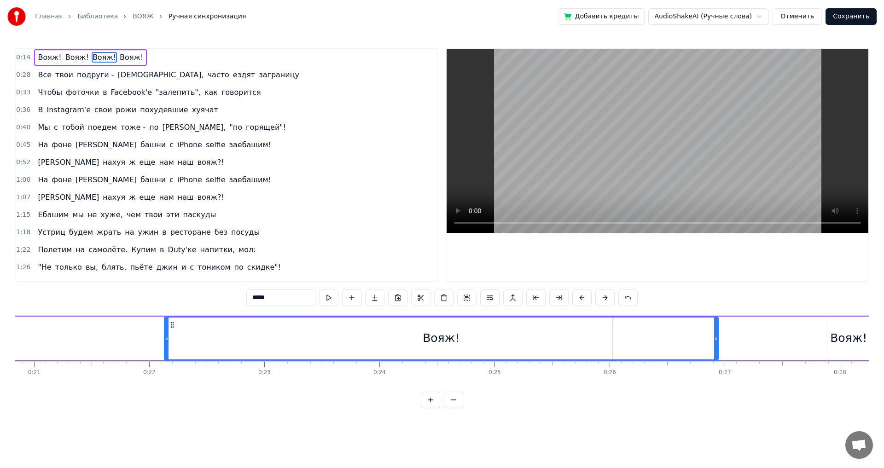
drag, startPoint x: 614, startPoint y: 336, endPoint x: 165, endPoint y: 340, distance: 448.9
click at [165, 340] on icon at bounding box center [167, 338] width 4 height 7
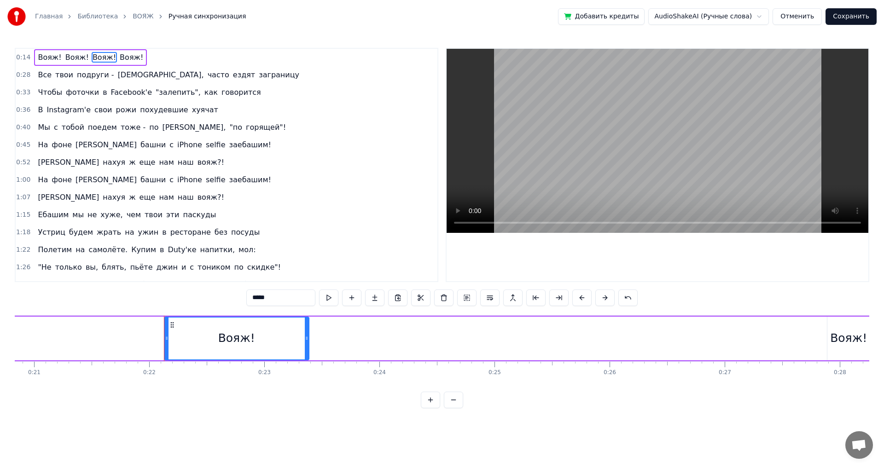
drag, startPoint x: 716, startPoint y: 338, endPoint x: 307, endPoint y: 328, distance: 409.4
click at [307, 328] on div at bounding box center [307, 339] width 4 height 42
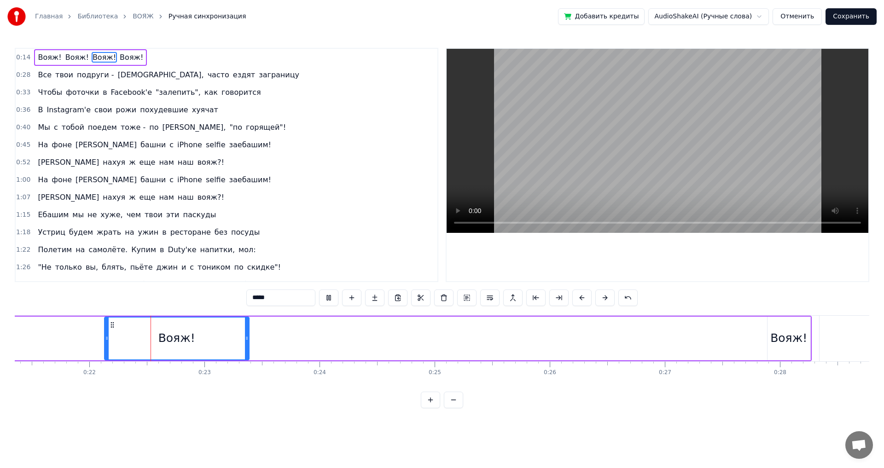
scroll to position [0, 2458]
click at [332, 297] on button at bounding box center [328, 298] width 19 height 17
drag, startPoint x: 774, startPoint y: 336, endPoint x: 762, endPoint y: 336, distance: 12.0
click at [762, 336] on div "Вояж! Вояж! Вояж! Вояж!" at bounding box center [27, 339] width 1568 height 46
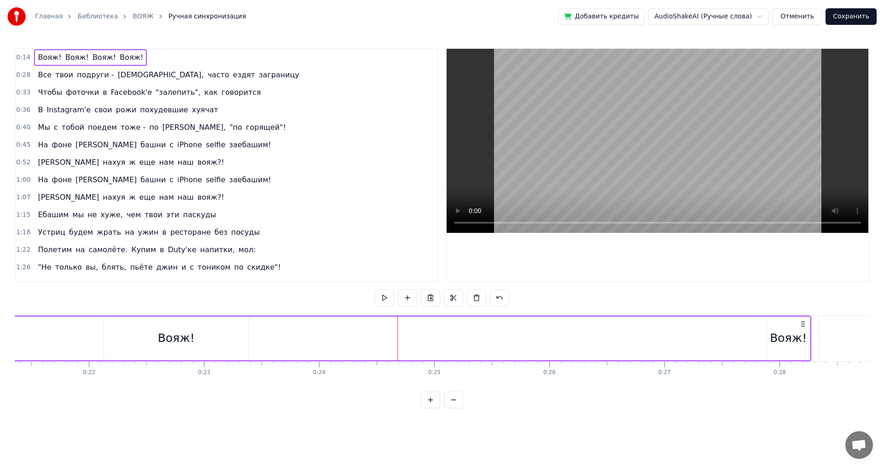
click at [778, 333] on div "Вояж!" at bounding box center [788, 338] width 37 height 17
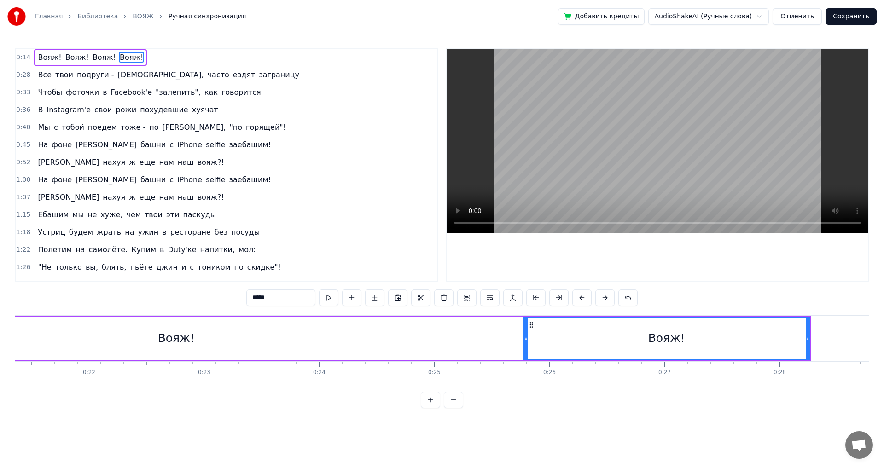
drag, startPoint x: 768, startPoint y: 340, endPoint x: 525, endPoint y: 342, distance: 243.5
click at [525, 342] on div at bounding box center [526, 339] width 4 height 42
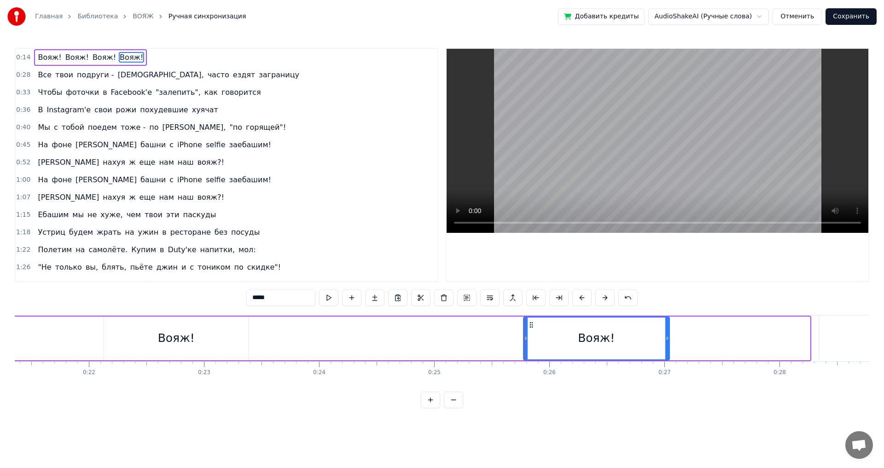
drag, startPoint x: 807, startPoint y: 339, endPoint x: 667, endPoint y: 343, distance: 140.5
click at [667, 343] on div at bounding box center [667, 339] width 4 height 42
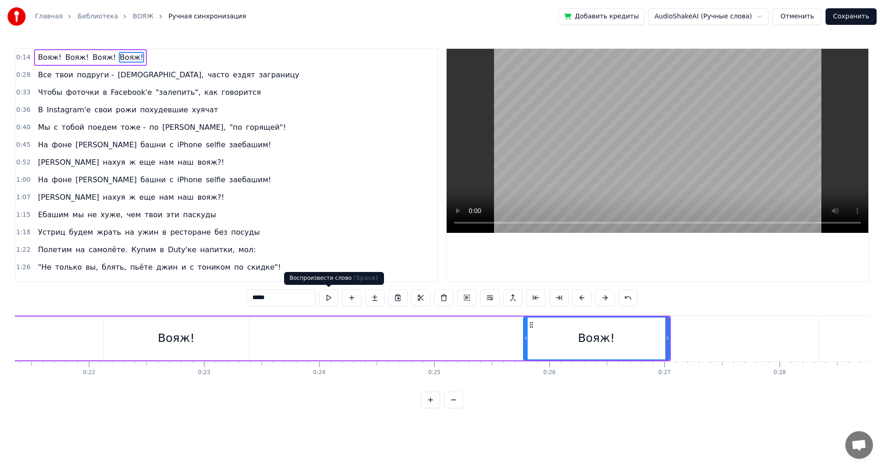
click at [326, 302] on button at bounding box center [328, 298] width 19 height 17
click at [44, 73] on span "Все" at bounding box center [45, 75] width 16 height 11
type input "***"
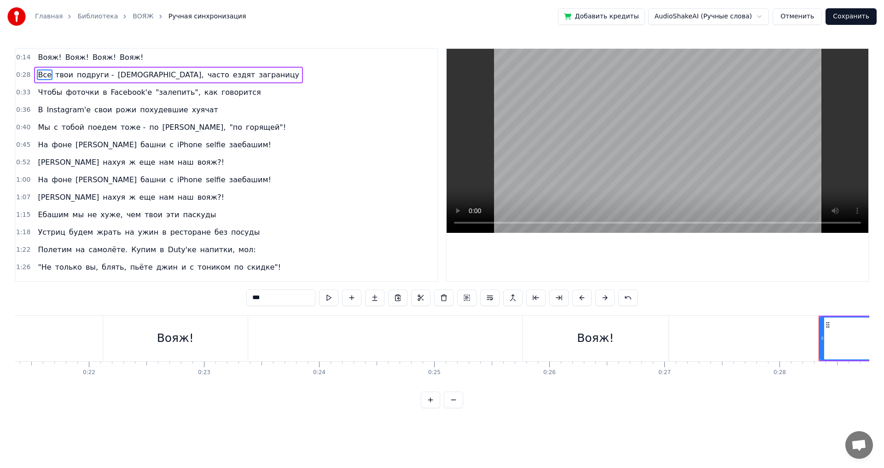
click at [41, 75] on span "Все" at bounding box center [45, 75] width 16 height 11
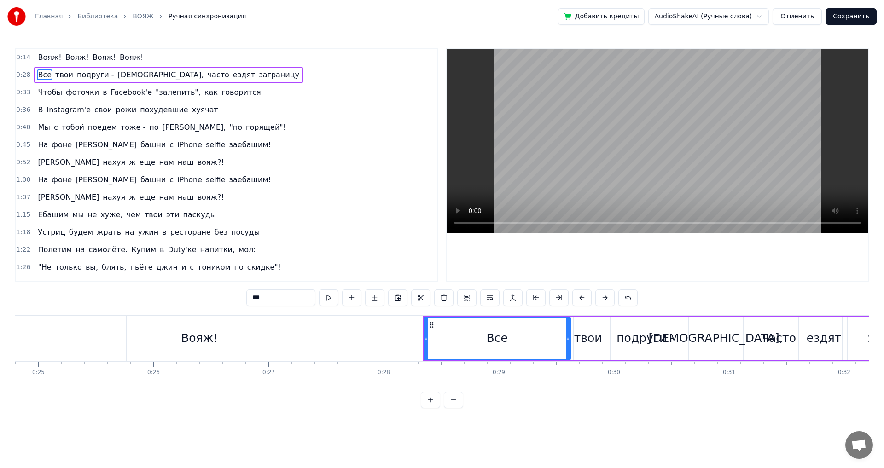
scroll to position [0, 2843]
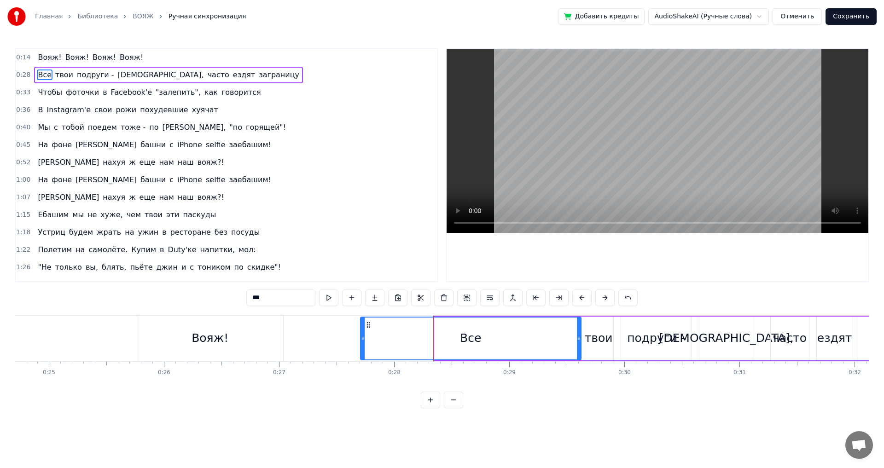
drag, startPoint x: 436, startPoint y: 336, endPoint x: 362, endPoint y: 333, distance: 74.2
click at [362, 333] on div at bounding box center [363, 339] width 4 height 42
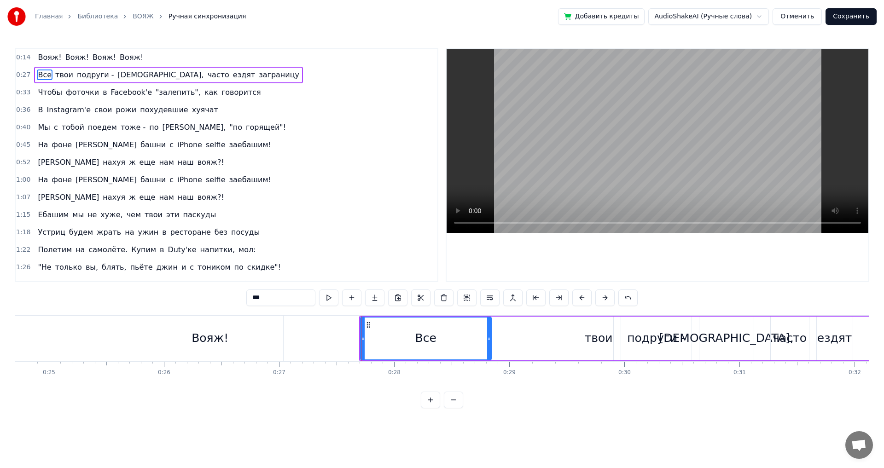
drag, startPoint x: 574, startPoint y: 336, endPoint x: 487, endPoint y: 333, distance: 87.1
click at [487, 333] on div at bounding box center [489, 339] width 4 height 42
click at [335, 300] on button at bounding box center [328, 298] width 19 height 17
drag, startPoint x: 470, startPoint y: 337, endPoint x: 513, endPoint y: 337, distance: 43.3
click at [515, 336] on div "Все твои подруги - суки, часто ездят заграницу" at bounding box center [660, 339] width 603 height 46
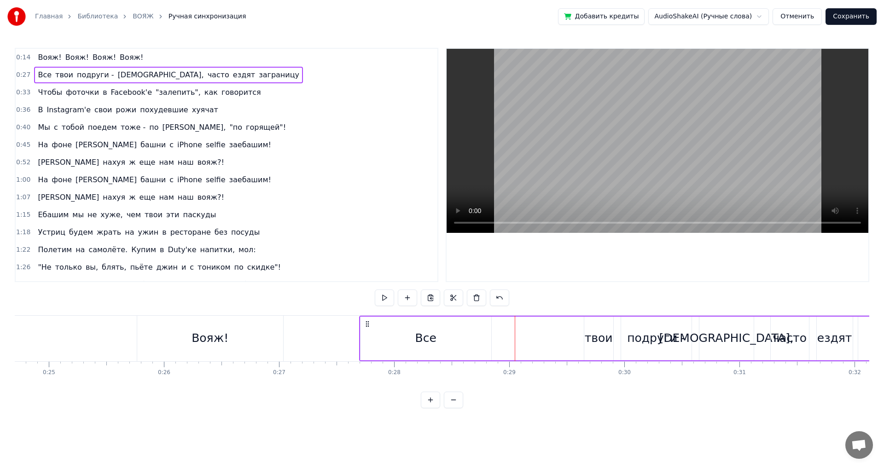
click at [483, 335] on div "Все" at bounding box center [425, 339] width 131 height 44
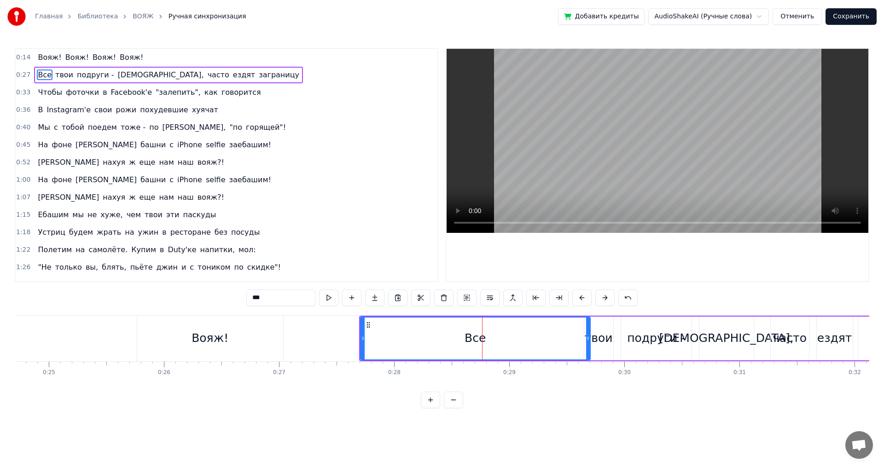
drag, startPoint x: 489, startPoint y: 336, endPoint x: 588, endPoint y: 343, distance: 99.2
click at [588, 343] on div at bounding box center [588, 339] width 4 height 42
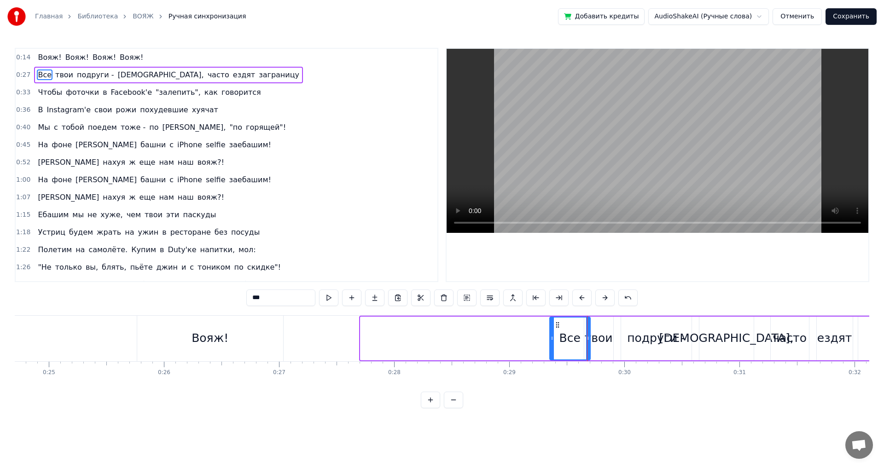
drag, startPoint x: 360, startPoint y: 342, endPoint x: 550, endPoint y: 344, distance: 189.2
click at [550, 344] on div at bounding box center [552, 339] width 4 height 42
click at [243, 343] on div "Вояж!" at bounding box center [210, 339] width 146 height 46
type input "*****"
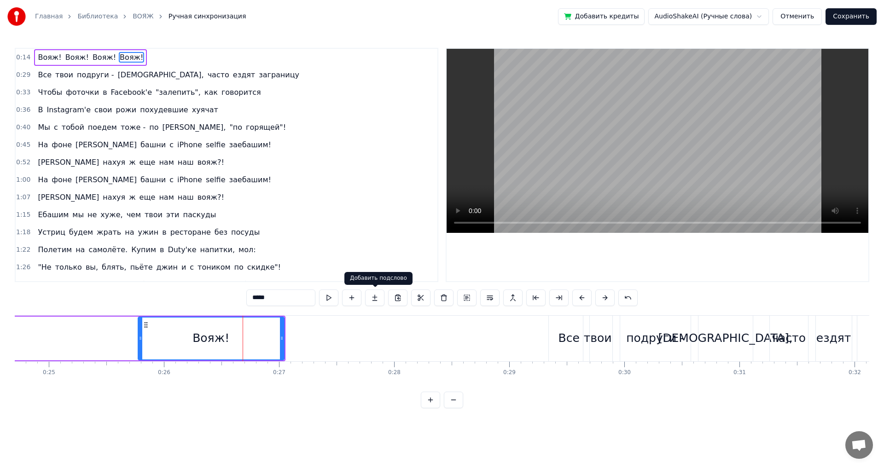
click at [375, 299] on button at bounding box center [374, 298] width 19 height 17
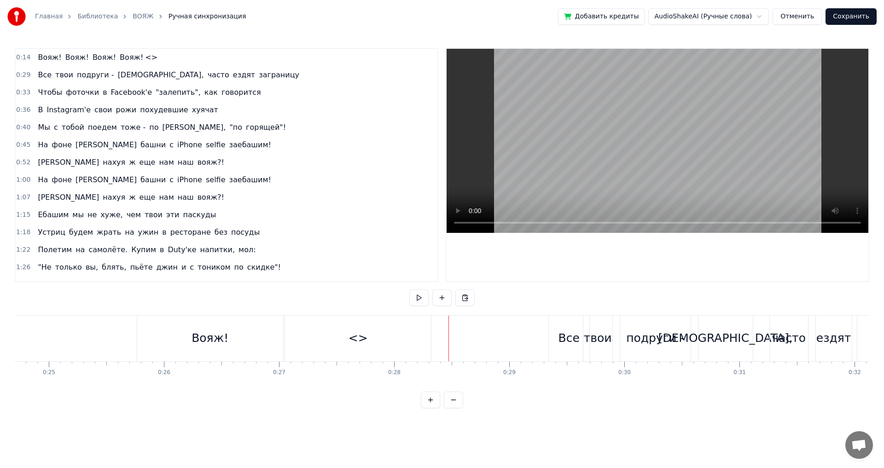
click at [425, 335] on div "<>" at bounding box center [358, 339] width 146 height 46
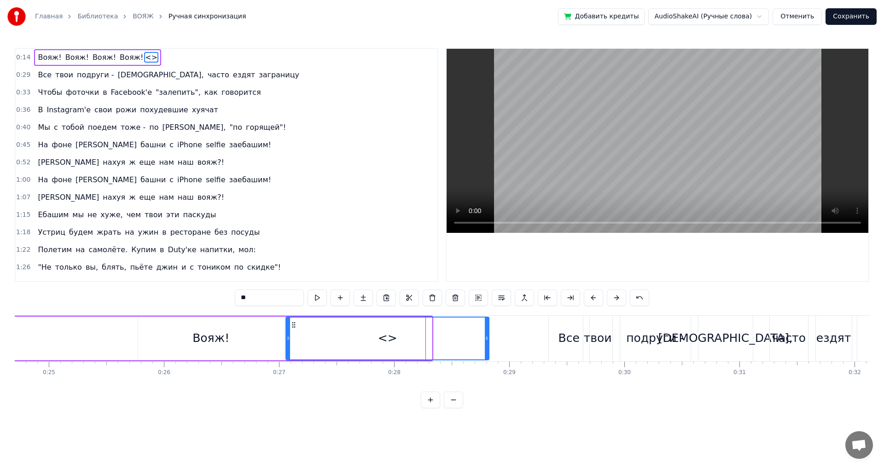
drag, startPoint x: 429, startPoint y: 338, endPoint x: 486, endPoint y: 346, distance: 57.6
click at [486, 346] on div at bounding box center [487, 339] width 4 height 42
drag, startPoint x: 289, startPoint y: 338, endPoint x: 365, endPoint y: 346, distance: 75.9
click at [365, 346] on div at bounding box center [364, 339] width 4 height 42
click at [428, 339] on div "<>" at bounding box center [425, 338] width 19 height 17
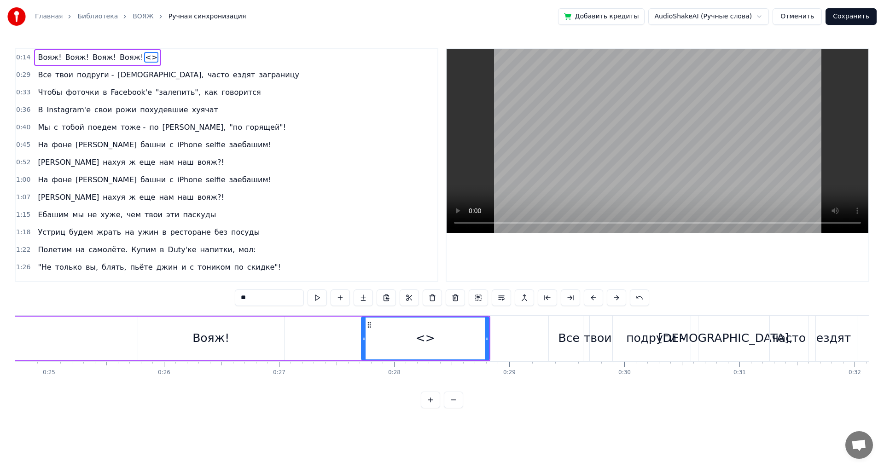
click at [428, 339] on div "<>" at bounding box center [425, 338] width 19 height 17
click at [367, 326] on icon at bounding box center [369, 324] width 7 height 7
click at [144, 57] on span "<>" at bounding box center [151, 57] width 14 height 11
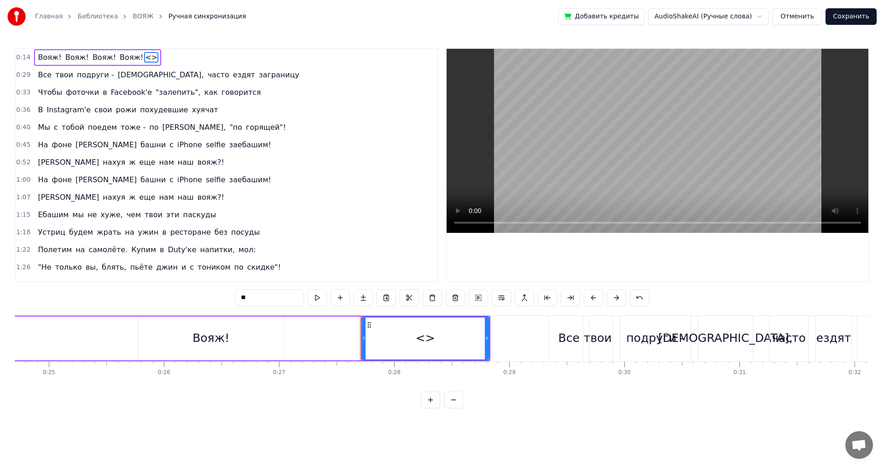
click at [144, 57] on span "<>" at bounding box center [151, 57] width 14 height 11
click at [176, 95] on div "Удалить слово Del" at bounding box center [192, 96] width 113 height 15
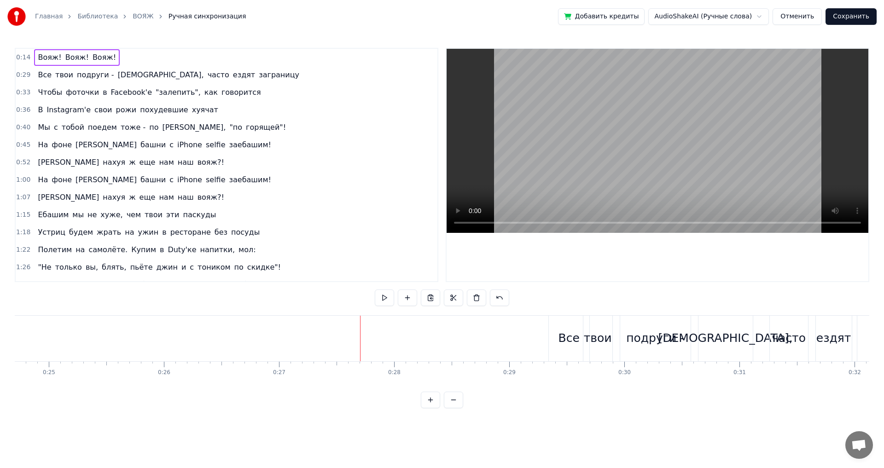
click at [93, 58] on span "Вояж!" at bounding box center [104, 57] width 25 height 11
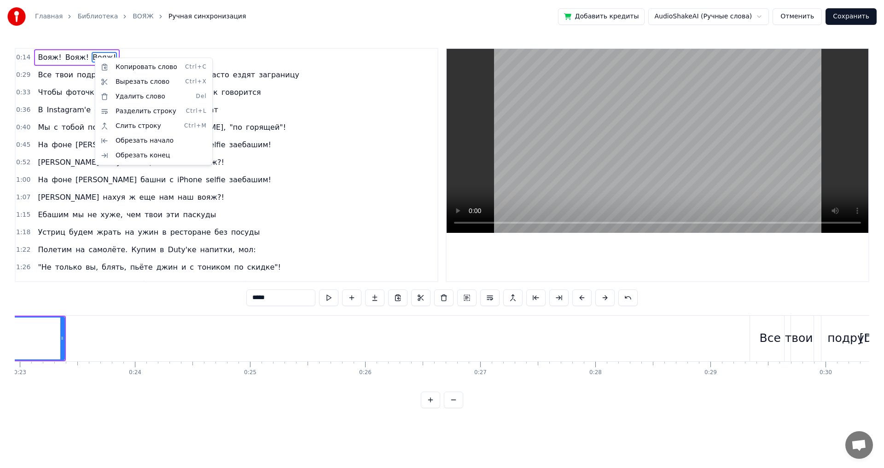
scroll to position [0, 2499]
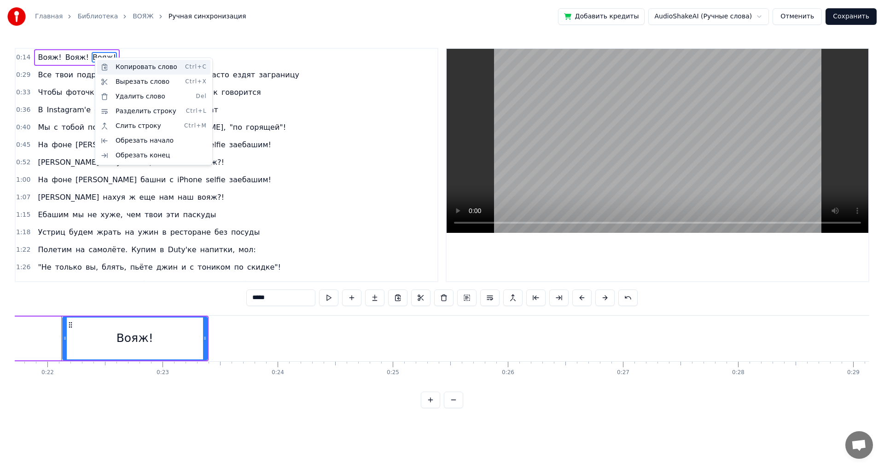
click at [145, 70] on div "Копировать слово Ctrl+C" at bounding box center [153, 67] width 113 height 15
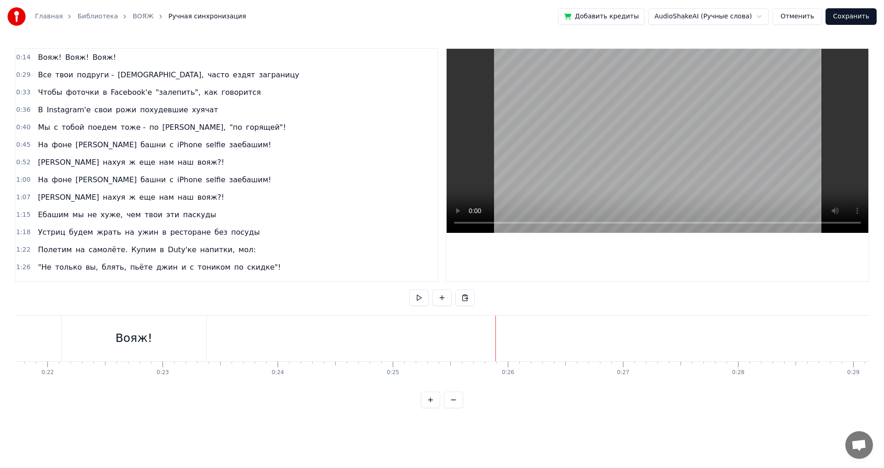
click at [104, 57] on div "Вояж! Вояж! Вояж!" at bounding box center [77, 57] width 86 height 17
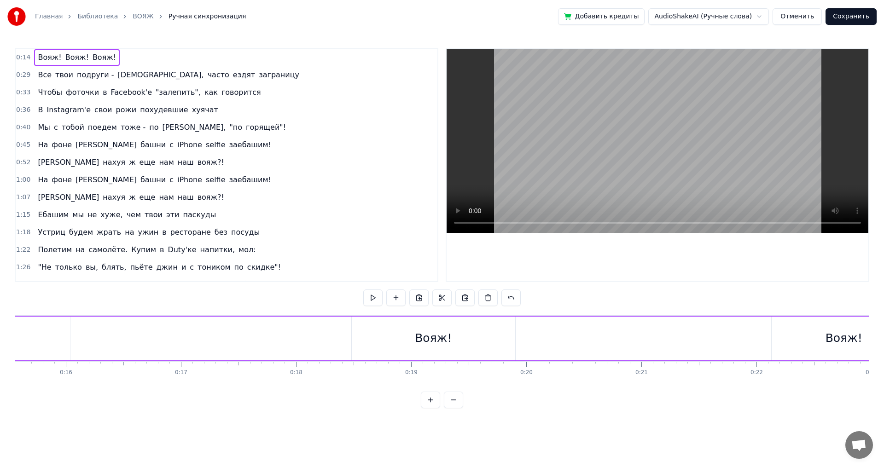
scroll to position [0, 1639]
click at [134, 60] on div "0:14 Вояж! Вояж! Вояж!" at bounding box center [227, 57] width 422 height 17
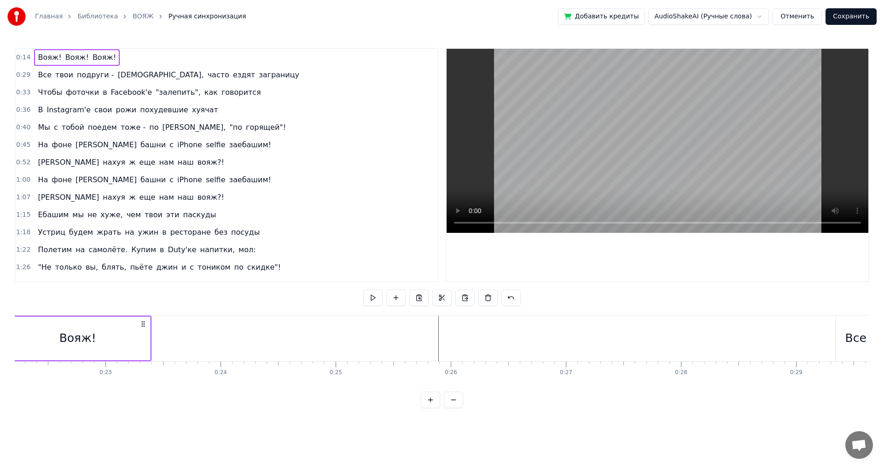
scroll to position [0, 2507]
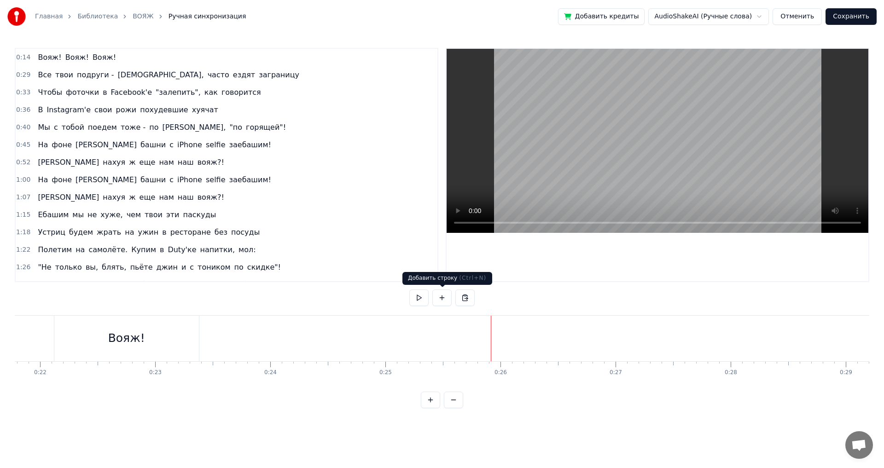
click at [447, 301] on button at bounding box center [441, 298] width 19 height 17
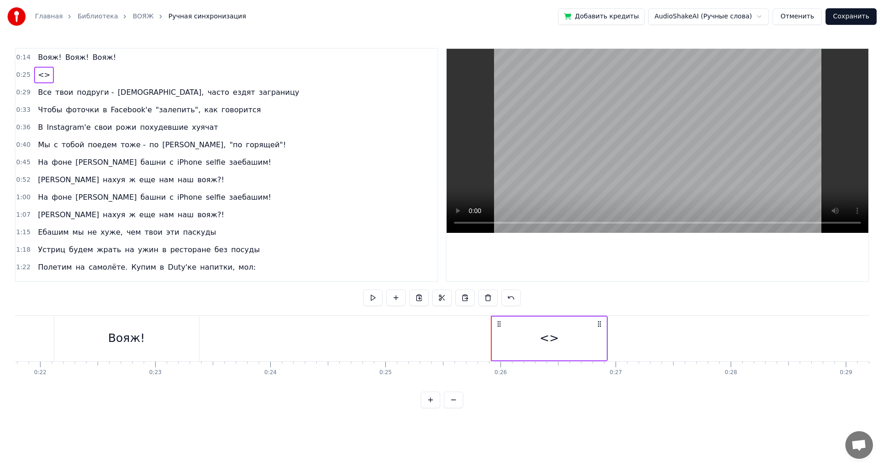
click at [600, 324] on circle at bounding box center [600, 324] width 0 height 0
click at [103, 53] on html "Главная Библиотека ВОЯЖ Ручная синхронизация Добавить кредиты AudioShakeAI (Руч…" at bounding box center [442, 211] width 884 height 423
click at [105, 60] on div "Вояж! Вояж! Вояж!" at bounding box center [77, 57] width 86 height 17
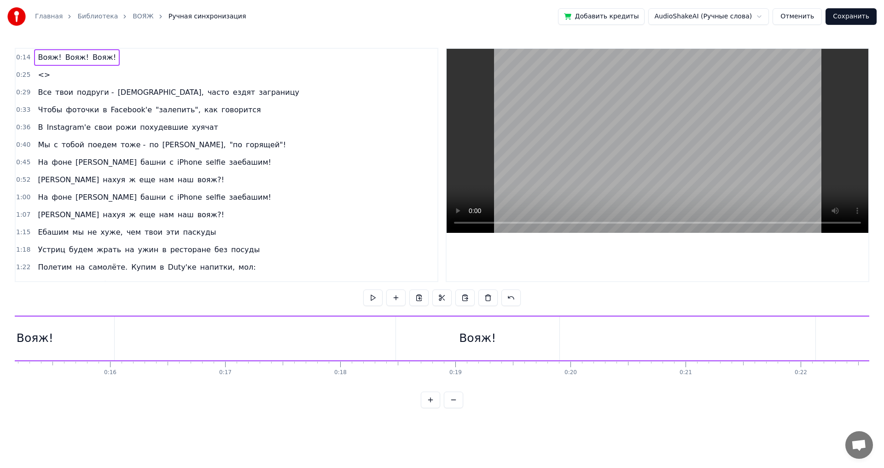
scroll to position [0, 1639]
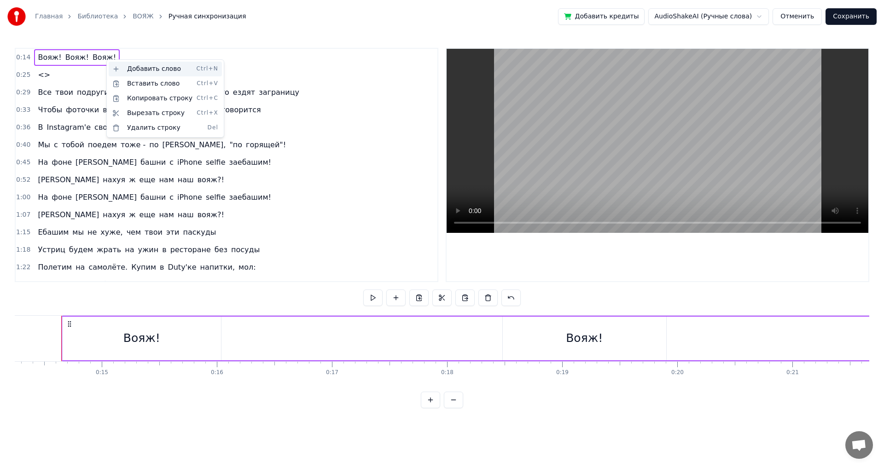
click at [127, 71] on div "Добавить слово Ctrl+N" at bounding box center [165, 69] width 113 height 15
click at [70, 78] on div "0:25 <>" at bounding box center [227, 74] width 422 height 17
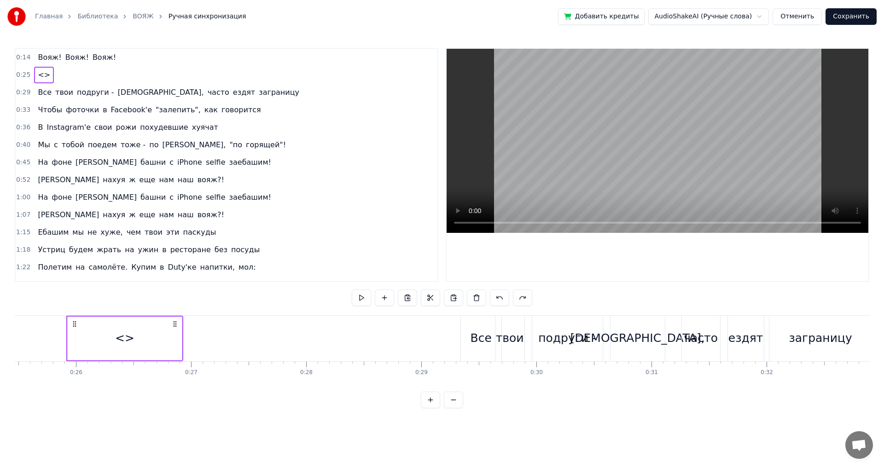
scroll to position [0, 2937]
click at [42, 77] on span "<>" at bounding box center [44, 75] width 14 height 11
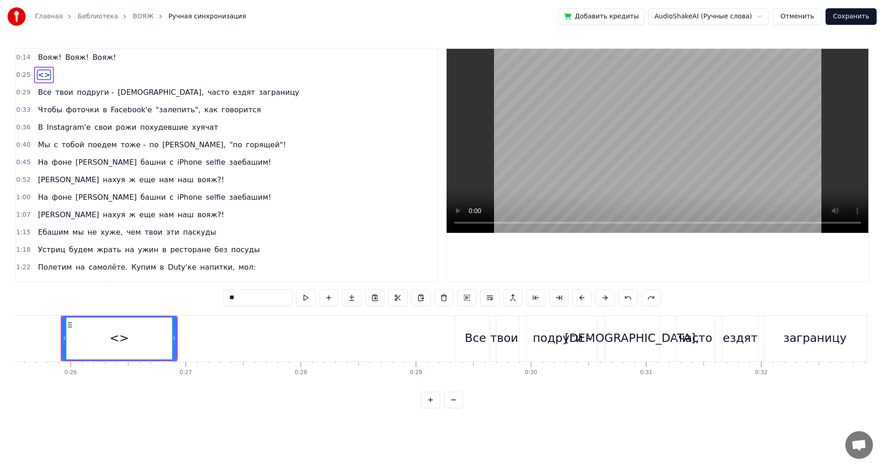
type input "***"
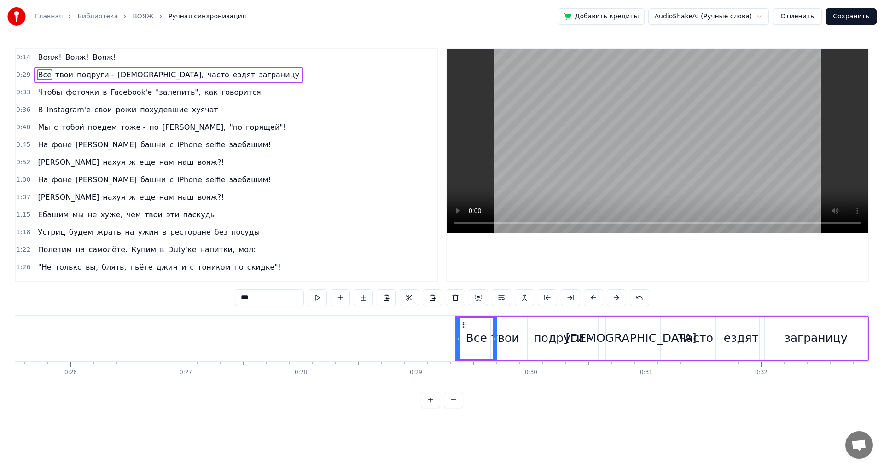
click at [113, 57] on div "0:14 Вояж! Вояж! Вояж!" at bounding box center [227, 57] width 422 height 17
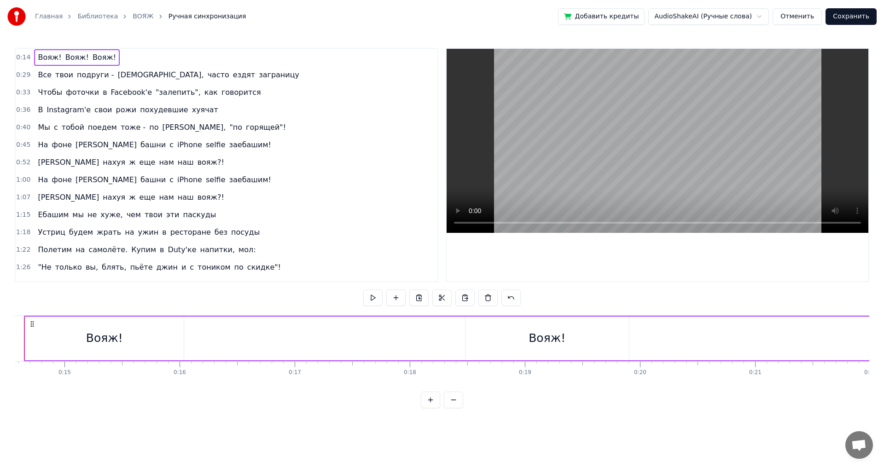
scroll to position [0, 1639]
click at [93, 57] on span "Вояж!" at bounding box center [104, 57] width 25 height 11
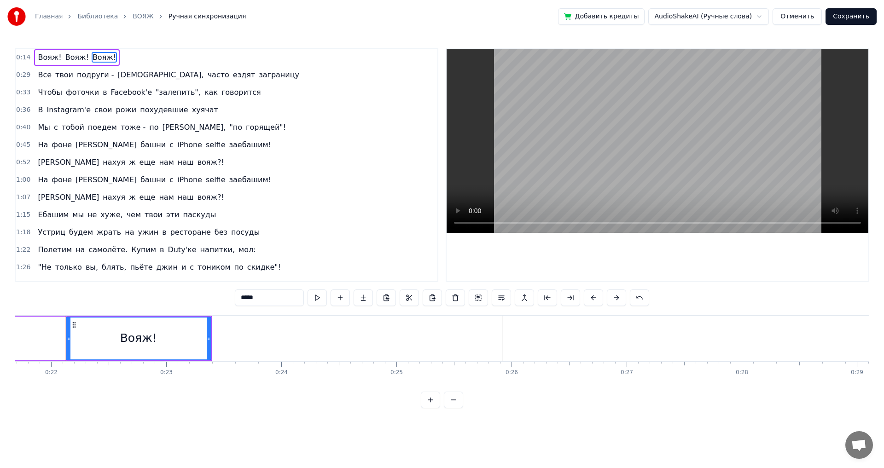
scroll to position [0, 2499]
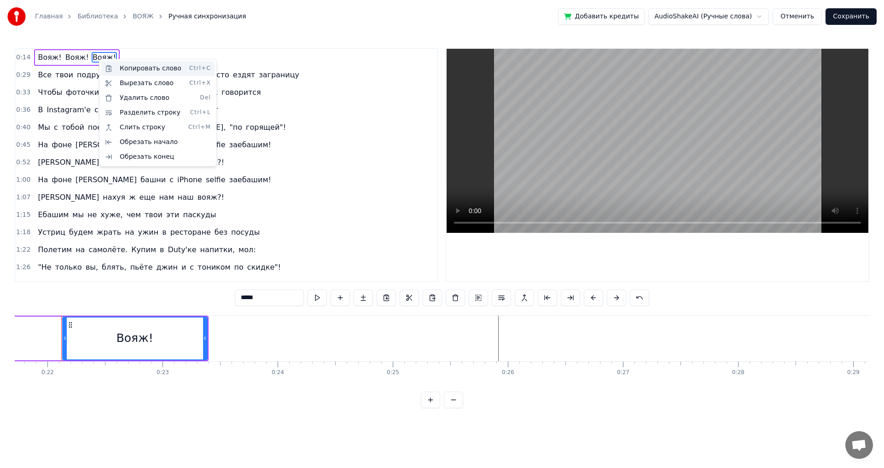
click at [122, 70] on div "Копировать слово Ctrl+C" at bounding box center [157, 68] width 113 height 15
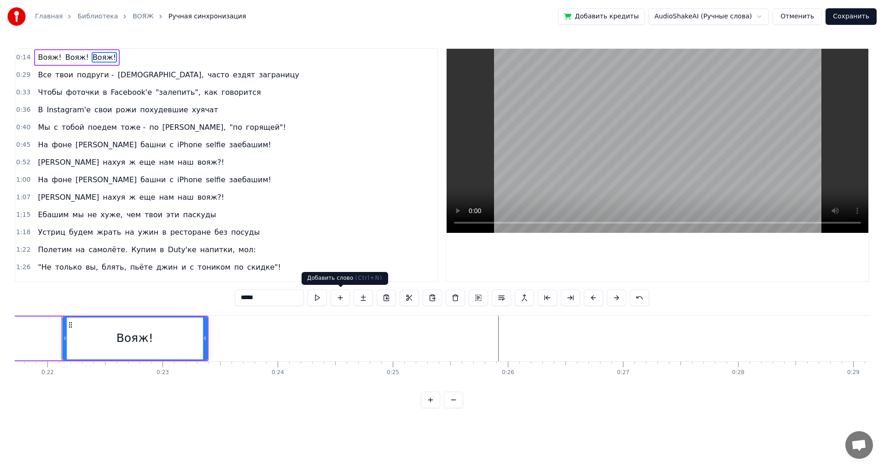
click at [340, 296] on button at bounding box center [340, 298] width 19 height 17
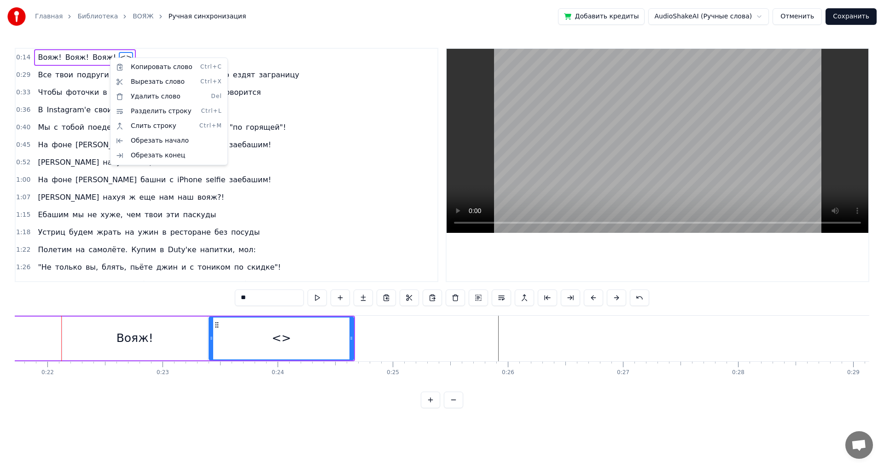
click at [268, 296] on html "Главная Библиотека ВОЯЖ Ручная синхронизация Добавить кредиты AudioShakeAI (Руч…" at bounding box center [442, 211] width 884 height 423
click at [249, 300] on input "**" at bounding box center [269, 298] width 69 height 17
click at [244, 298] on input "**" at bounding box center [269, 298] width 69 height 17
drag, startPoint x: 259, startPoint y: 300, endPoint x: 226, endPoint y: 301, distance: 33.2
click at [226, 301] on div "0:14 Вояж! Вояж! Вояж! <> 0:29 Все твои подруги - суки, часто ездят заграницу 0…" at bounding box center [442, 228] width 854 height 360
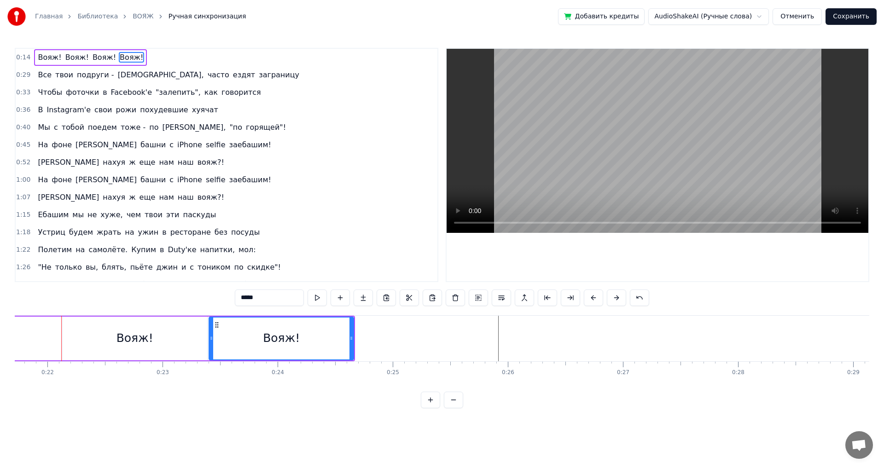
type input "*****"
drag, startPoint x: 324, startPoint y: 338, endPoint x: 331, endPoint y: 336, distance: 8.0
click at [331, 337] on div "Вояж!" at bounding box center [281, 339] width 144 height 42
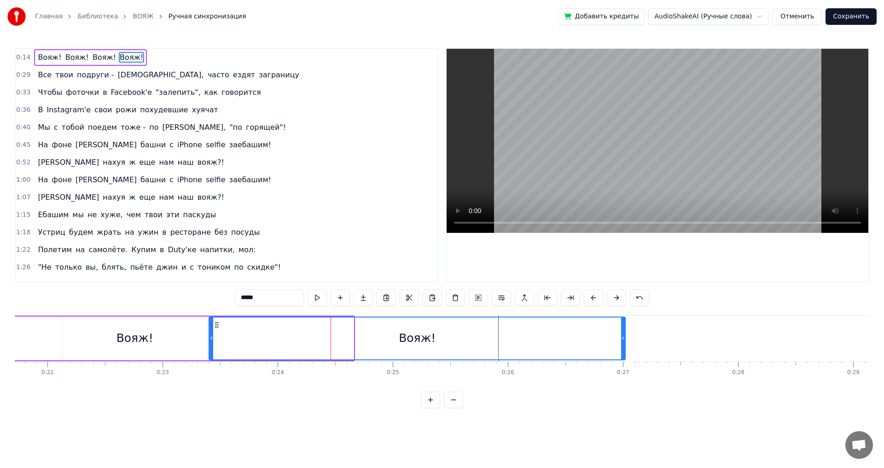
drag, startPoint x: 351, startPoint y: 337, endPoint x: 623, endPoint y: 350, distance: 271.9
click at [623, 350] on div at bounding box center [623, 339] width 4 height 42
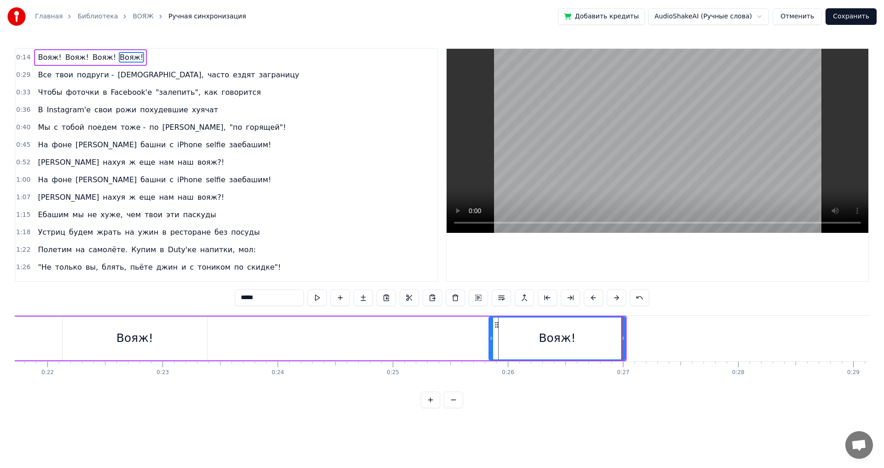
drag, startPoint x: 211, startPoint y: 342, endPoint x: 492, endPoint y: 341, distance: 280.4
click at [492, 341] on div at bounding box center [491, 339] width 4 height 42
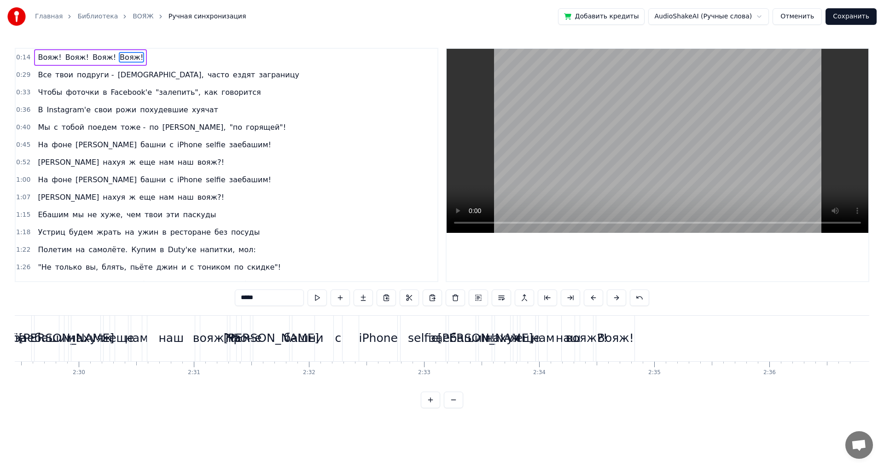
scroll to position [0, 17201]
click at [804, 13] on button "Отменить" at bounding box center [796, 16] width 49 height 17
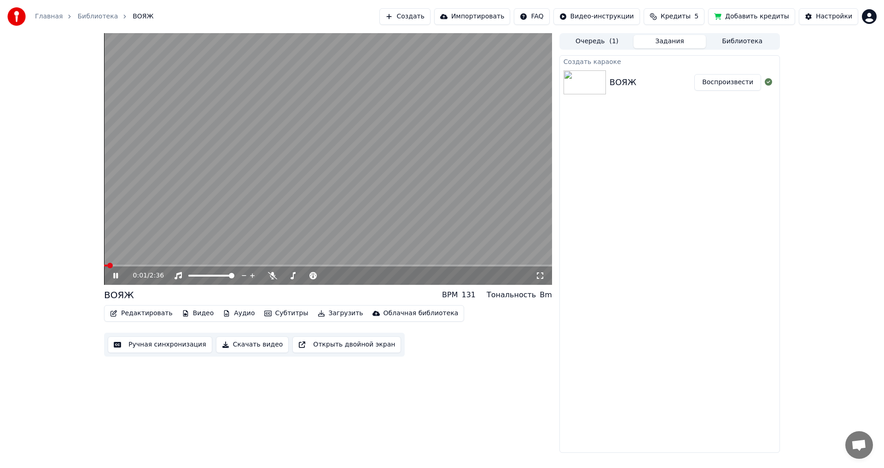
click at [116, 274] on icon at bounding box center [122, 275] width 22 height 7
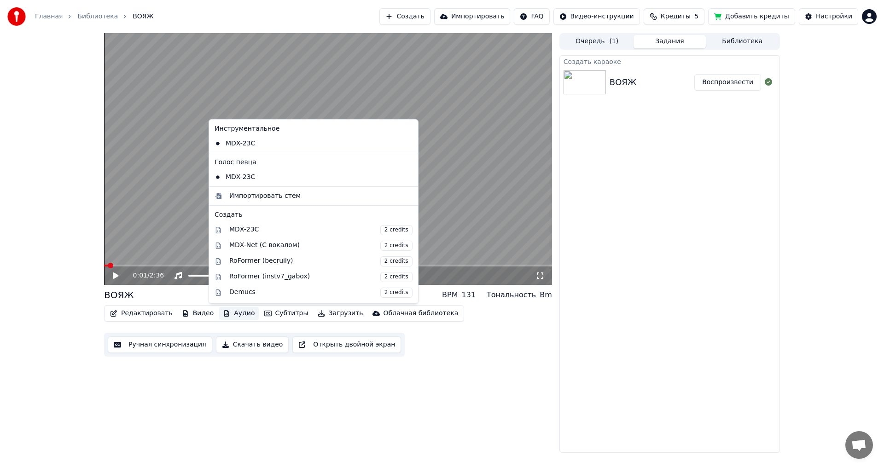
click at [232, 316] on button "Аудио" at bounding box center [238, 313] width 39 height 13
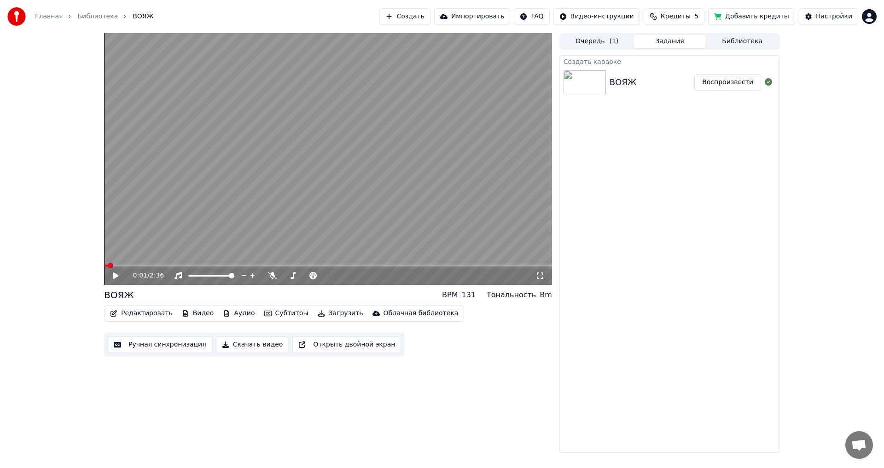
click at [444, 434] on div "0:01 / 2:36 ВОЯЖ BPM 131 Тональность Bm Редактировать Видео Аудио Субтитры Загр…" at bounding box center [328, 243] width 448 height 420
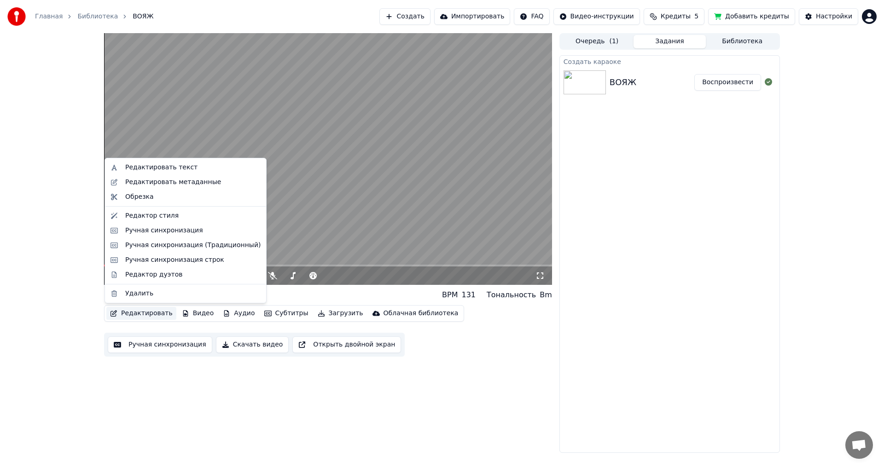
click at [137, 316] on button "Редактировать" at bounding box center [141, 313] width 70 height 13
click at [158, 168] on div "Редактировать текст" at bounding box center [161, 167] width 72 height 9
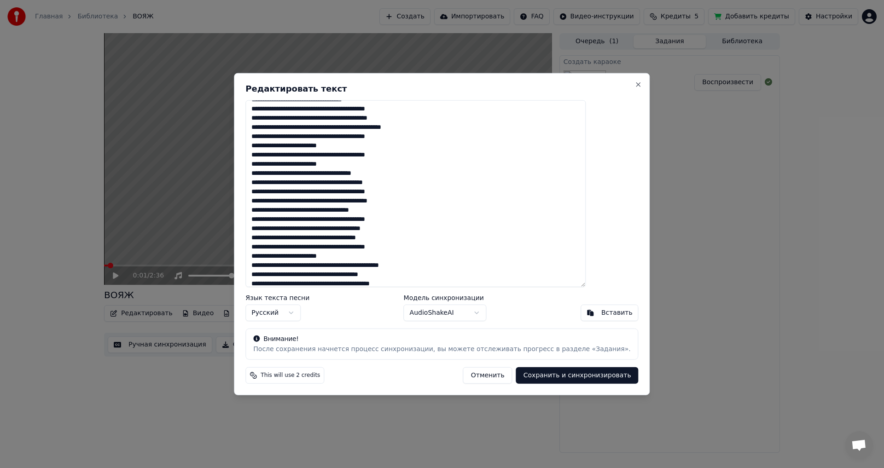
scroll to position [143, 0]
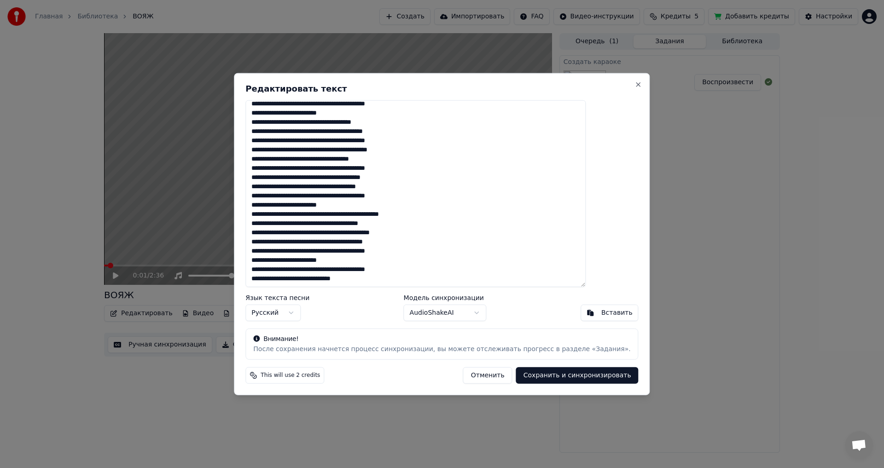
drag, startPoint x: 277, startPoint y: 220, endPoint x: 470, endPoint y: 245, distance: 195.0
click at [470, 245] on textarea at bounding box center [415, 193] width 340 height 187
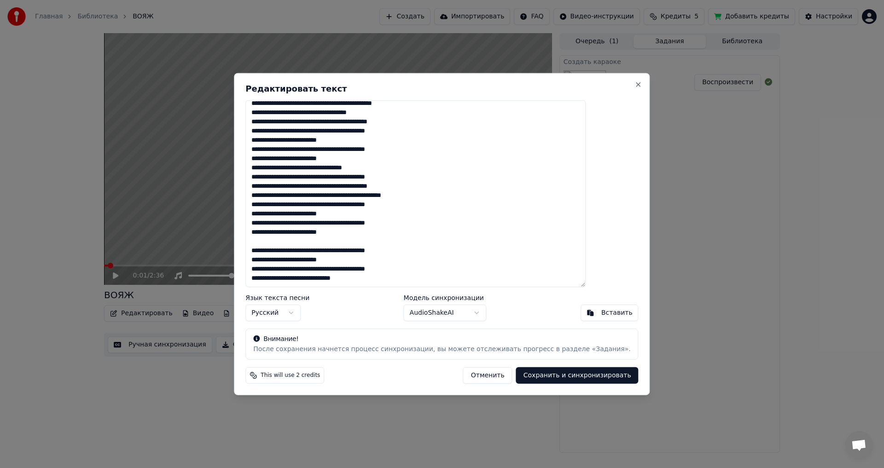
scroll to position [23, 0]
type textarea "**********"
click at [540, 375] on button "Сохранить и синхронизировать" at bounding box center [577, 375] width 122 height 17
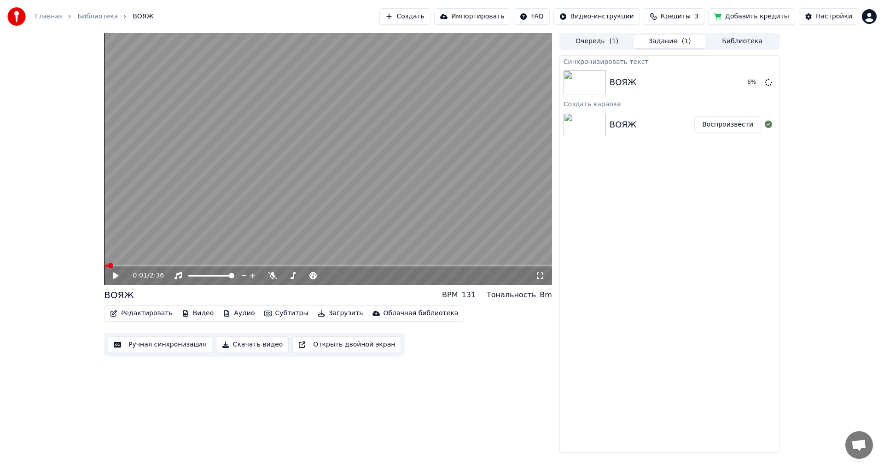
click at [145, 315] on button "Редактировать" at bounding box center [141, 313] width 70 height 13
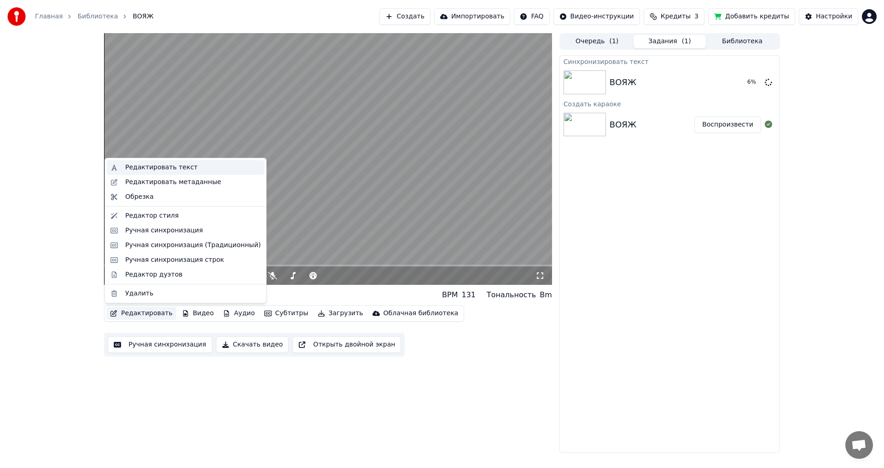
click at [148, 166] on div "Редактировать текст" at bounding box center [161, 167] width 72 height 9
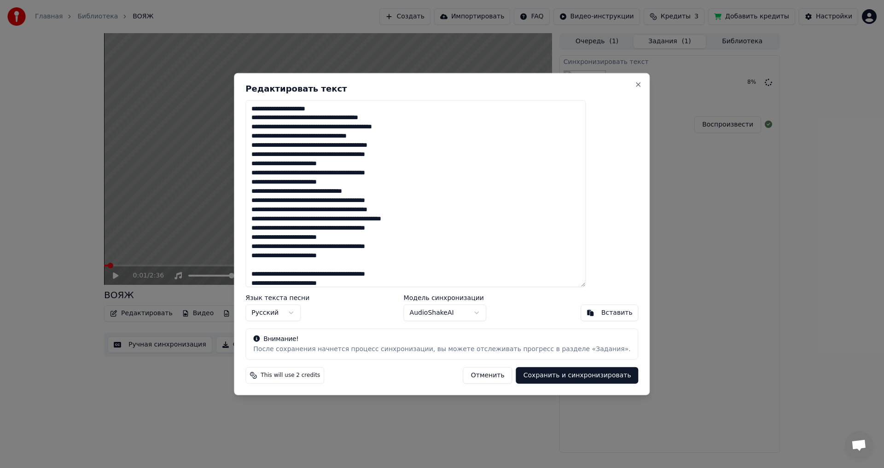
click at [278, 230] on textarea "**********" at bounding box center [415, 193] width 340 height 187
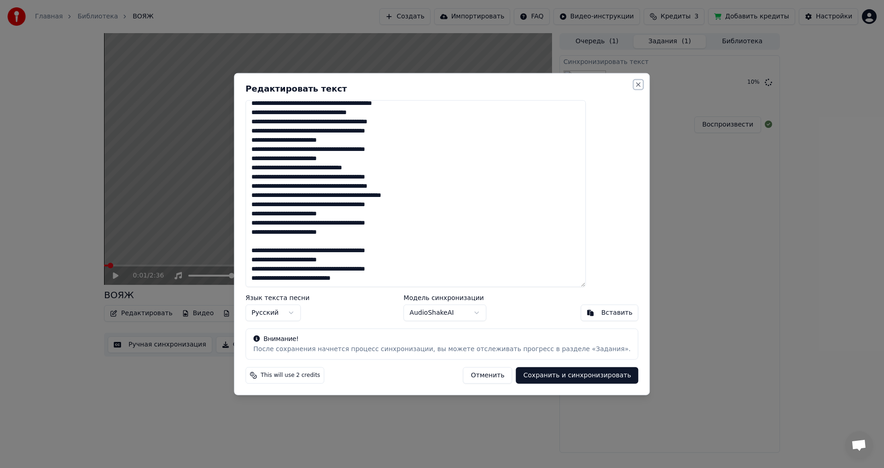
click at [635, 83] on button "Close" at bounding box center [638, 84] width 7 height 7
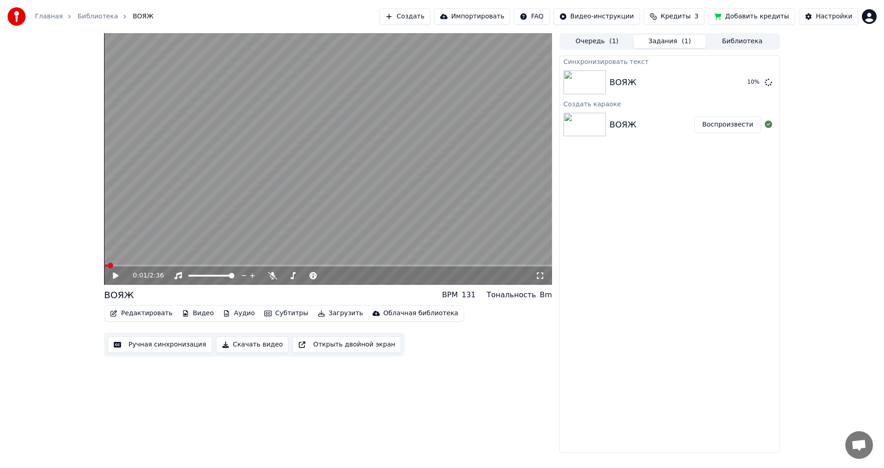
click at [117, 279] on icon at bounding box center [122, 275] width 22 height 7
click at [730, 82] on button "Воспроизвести" at bounding box center [727, 82] width 67 height 17
click at [143, 313] on button "Редактировать" at bounding box center [141, 313] width 70 height 13
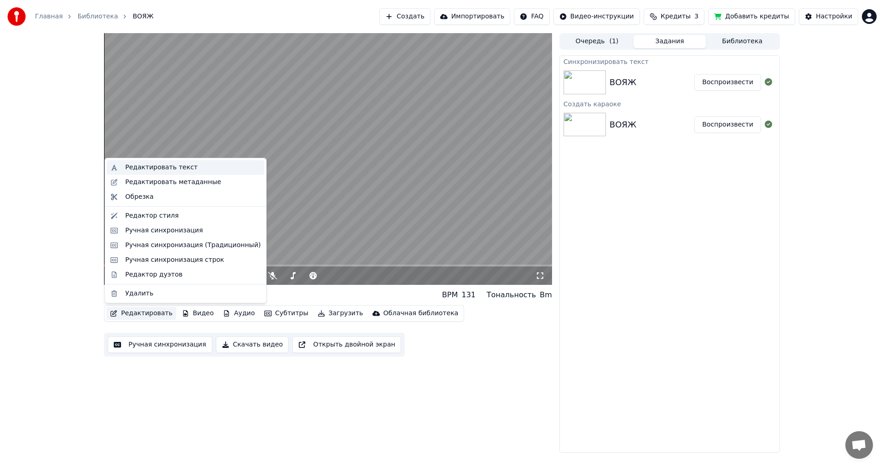
click at [162, 167] on div "Редактировать текст" at bounding box center [161, 167] width 72 height 9
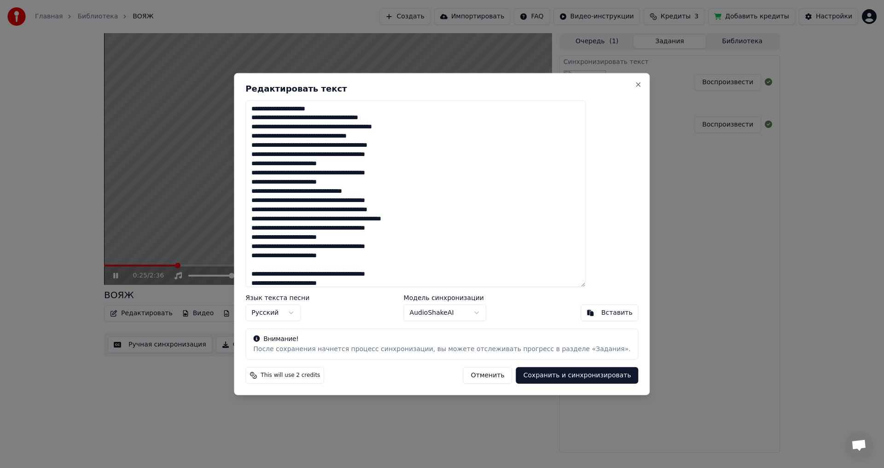
click at [616, 83] on div "**********" at bounding box center [442, 234] width 416 height 323
click at [635, 87] on button "Close" at bounding box center [638, 84] width 7 height 7
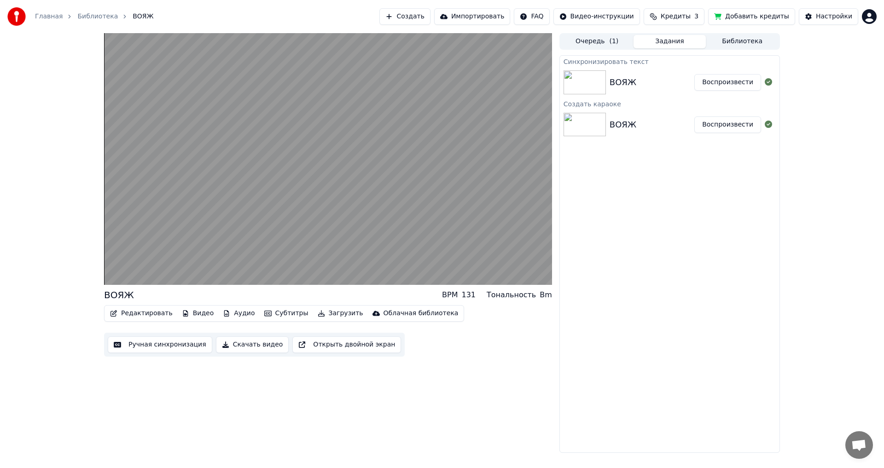
click at [151, 343] on button "Ручная синхронизация" at bounding box center [160, 345] width 104 height 17
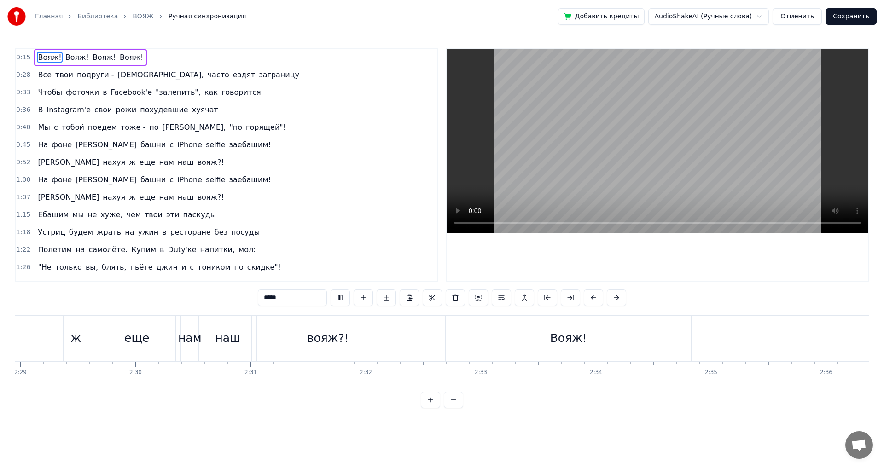
scroll to position [0, 17199]
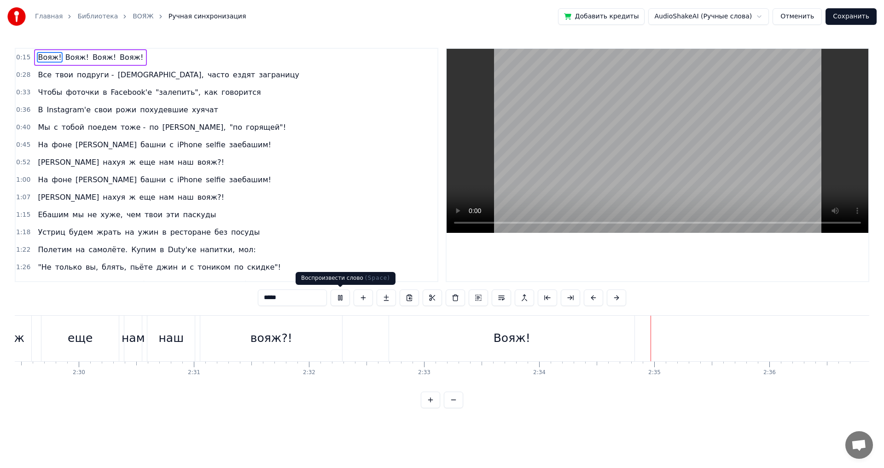
click at [342, 302] on button at bounding box center [340, 298] width 19 height 17
